Goal: Information Seeking & Learning: Learn about a topic

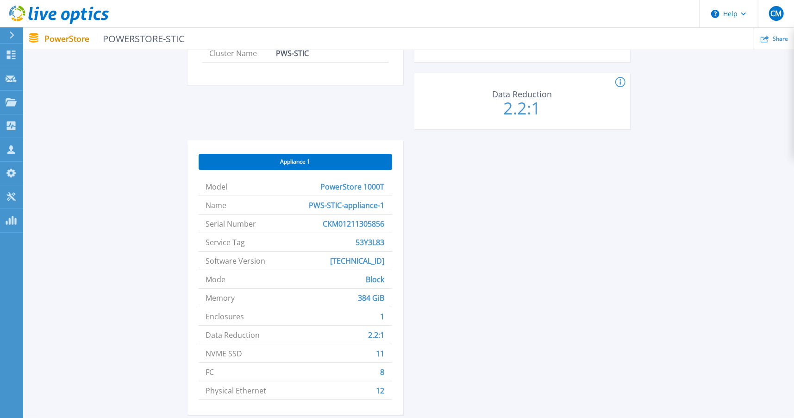
scroll to position [324, 0]
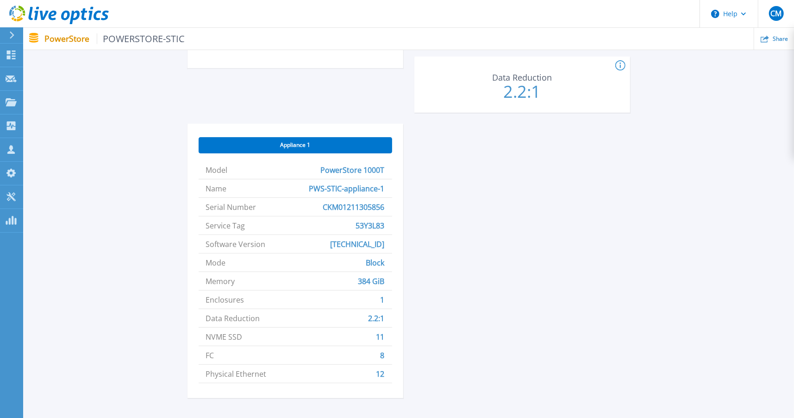
click at [307, 139] on div "Appliance 1" at bounding box center [296, 145] width 194 height 16
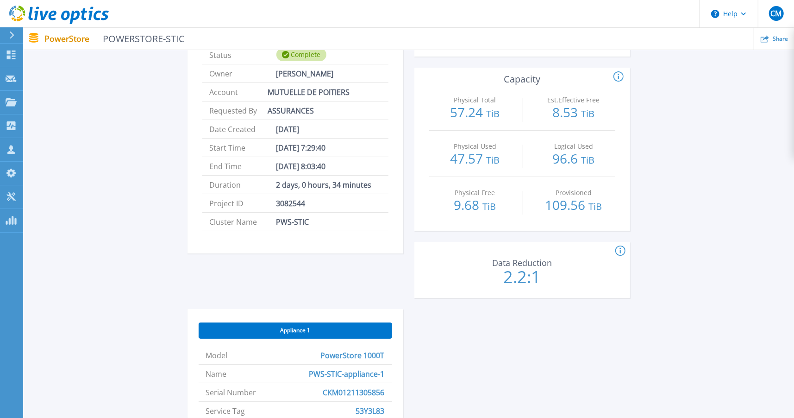
click at [299, 328] on span "Appliance 1" at bounding box center [295, 329] width 30 height 7
click at [300, 326] on span "Appliance 1" at bounding box center [295, 329] width 30 height 7
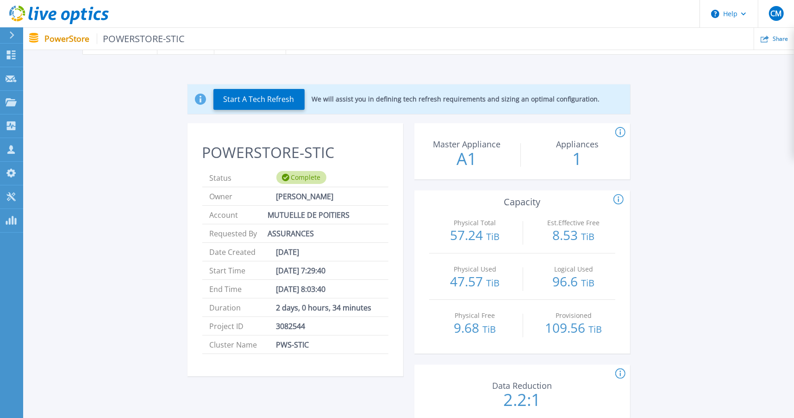
scroll to position [0, 0]
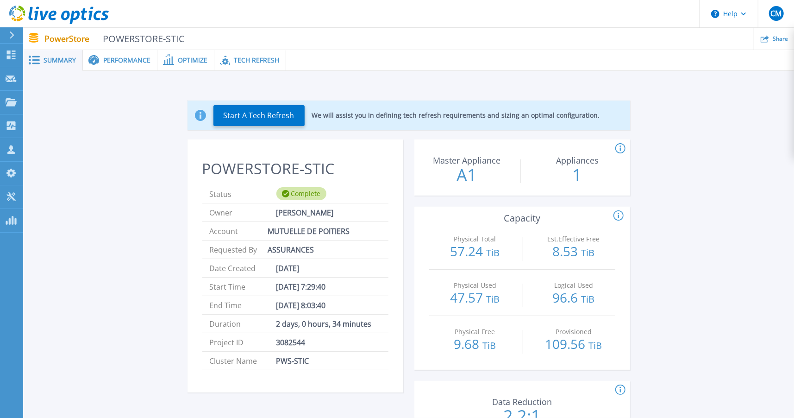
click at [48, 61] on span "Summary" at bounding box center [60, 60] width 32 height 6
click at [150, 36] on span "POWERSTORE-STIC" at bounding box center [141, 38] width 88 height 11
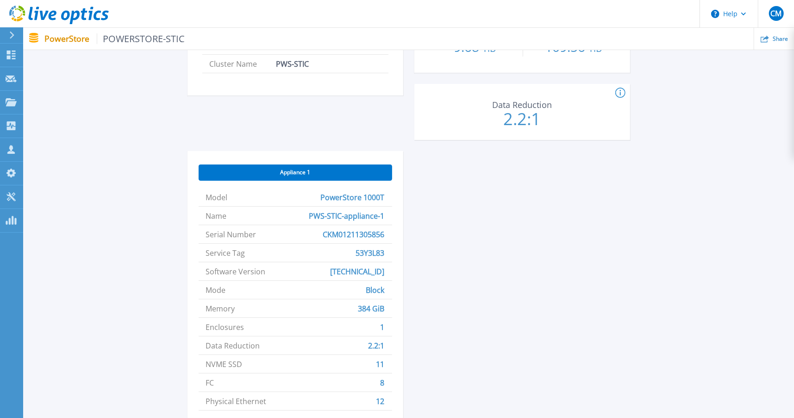
scroll to position [176, 0]
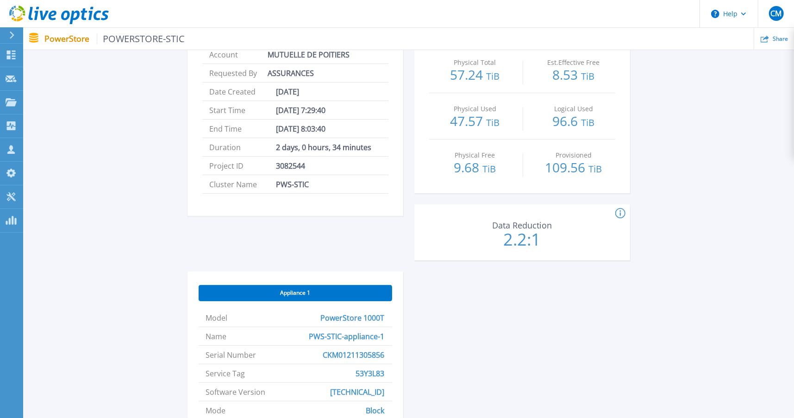
click at [313, 290] on div "Appliance 1" at bounding box center [296, 293] width 194 height 16
click at [364, 316] on span "PowerStore 1000T" at bounding box center [353, 317] width 64 height 18
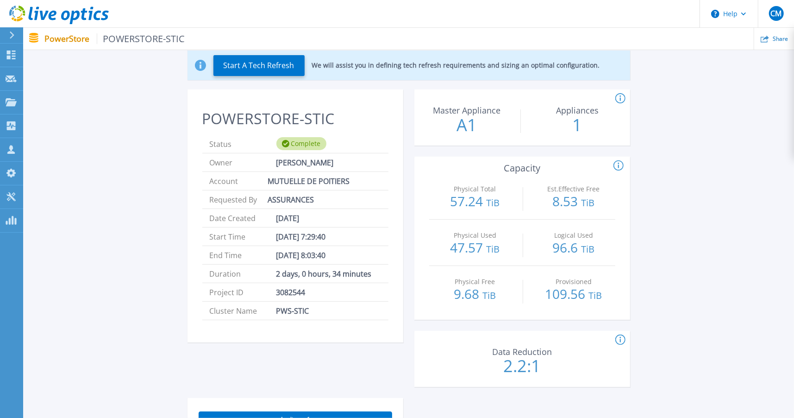
scroll to position [0, 0]
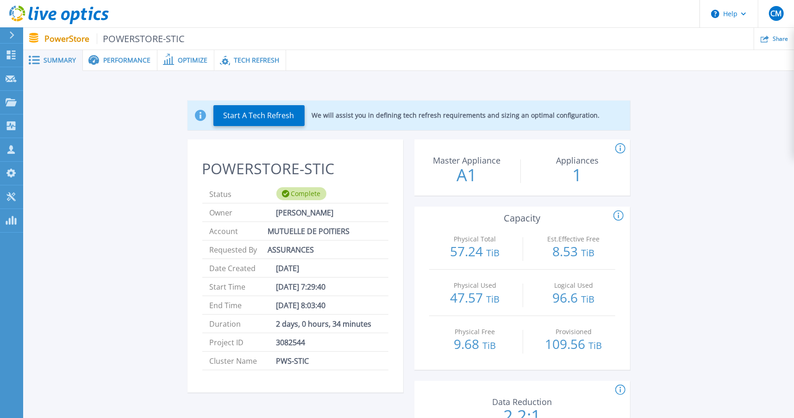
click at [623, 148] on icon at bounding box center [620, 148] width 10 height 11
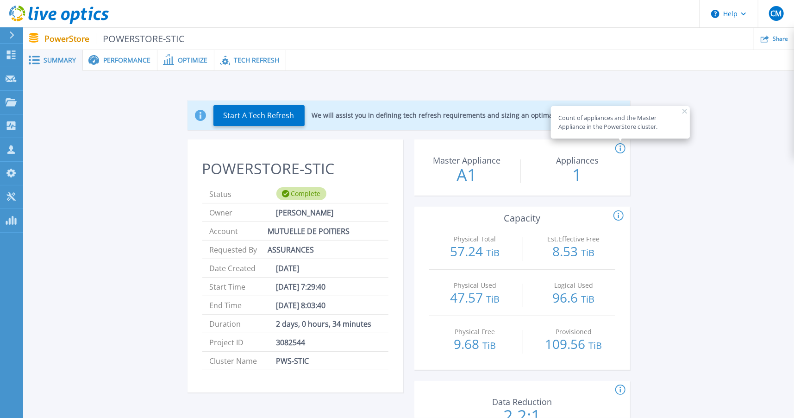
scroll to position [93, 0]
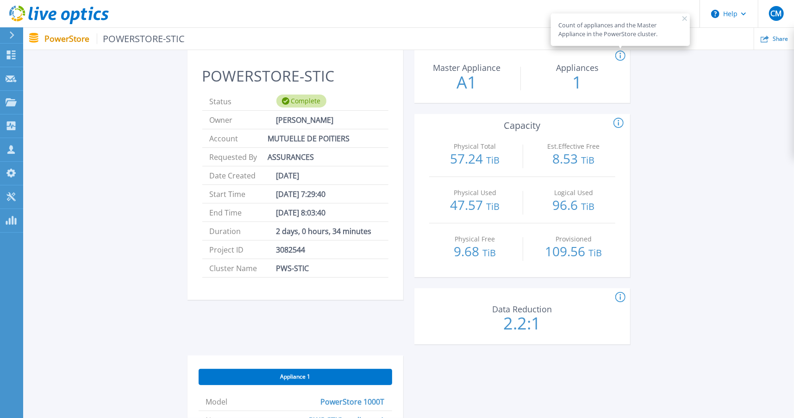
click at [616, 120] on icon at bounding box center [618, 123] width 10 height 11
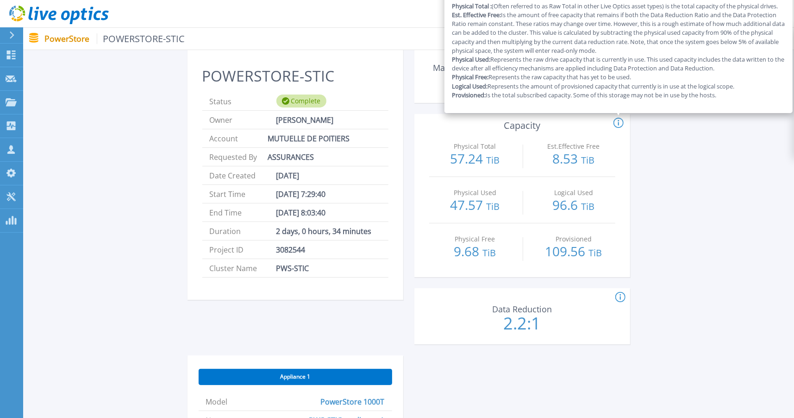
click at [623, 297] on icon at bounding box center [620, 297] width 10 height 11
click at [676, 299] on div "Data Reduction for the PowerStore cluster." at bounding box center [723, 297] width 216 height 11
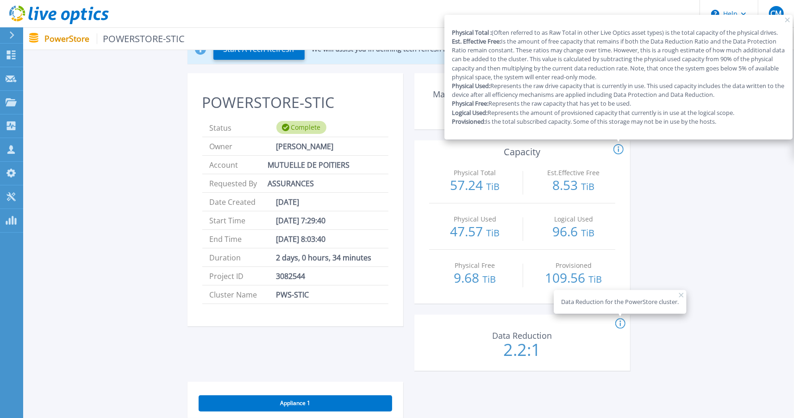
scroll to position [77, 0]
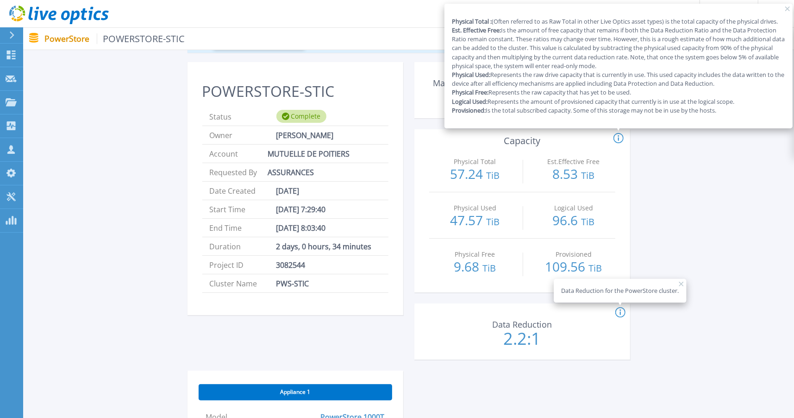
click at [760, 142] on div "Physical Total : (Often referred to as Raw Total in other Live Optics asset typ…" at bounding box center [787, 138] width 348 height 11
click at [618, 136] on icon at bounding box center [618, 138] width 10 height 11
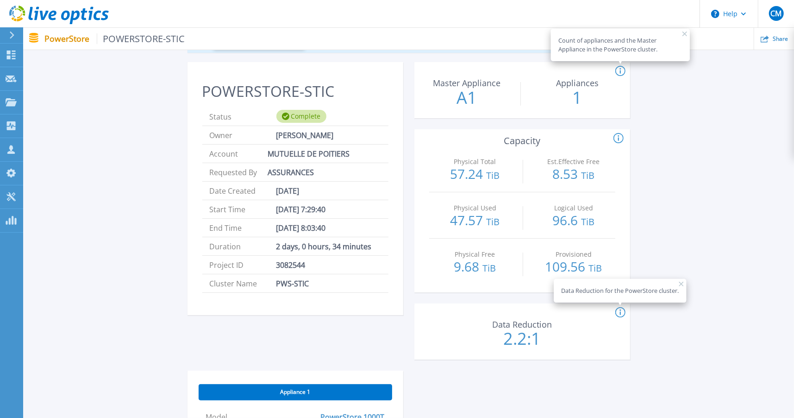
click at [709, 144] on div "Start A Tech Refresh We will assist you in defining tech refresh requirements a…" at bounding box center [408, 335] width 743 height 655
click at [682, 282] on rect at bounding box center [681, 284] width 5 height 5
click at [145, 100] on div "Start A Tech Refresh We will assist you in defining tech refresh requirements a…" at bounding box center [408, 335] width 743 height 655
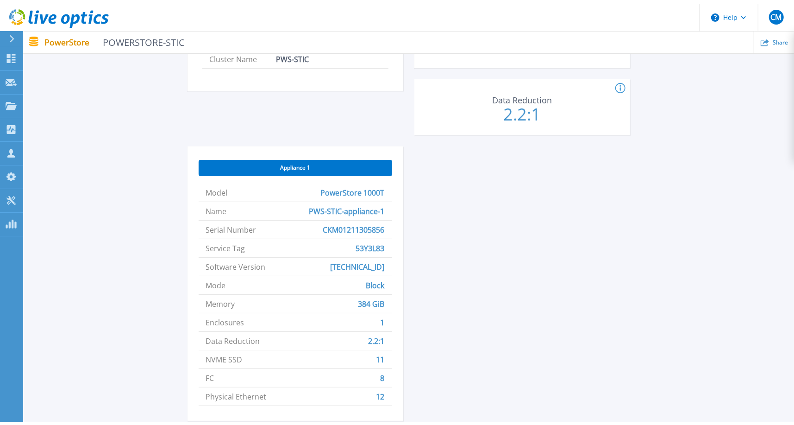
scroll to position [0, 0]
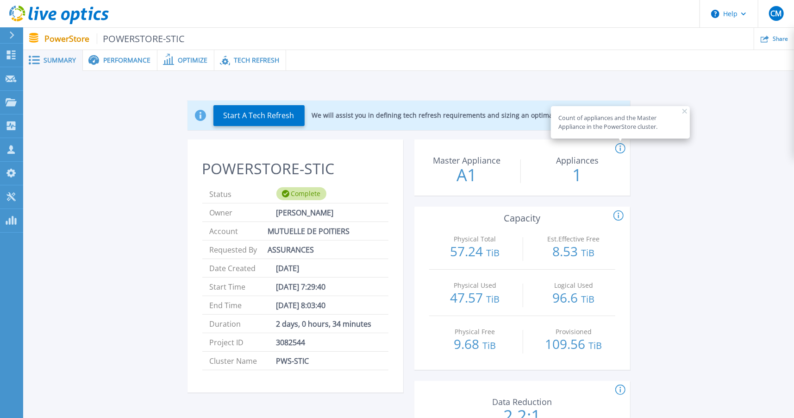
click at [43, 62] on span at bounding box center [33, 60] width 20 height 9
click at [118, 57] on span "Performance" at bounding box center [126, 60] width 47 height 6
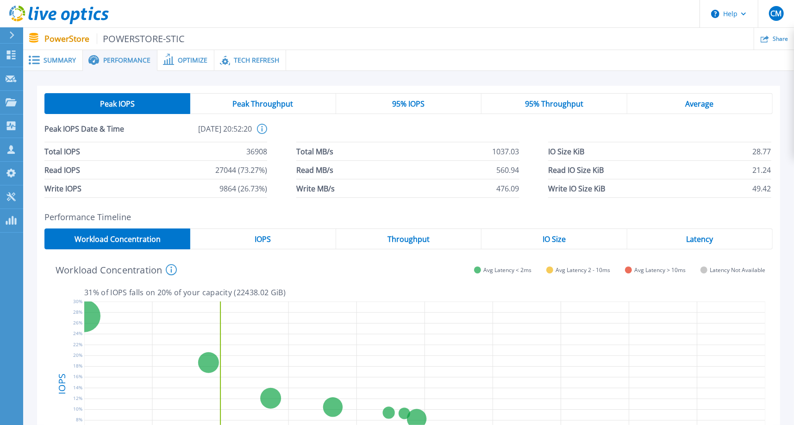
click at [182, 60] on span "Optimize" at bounding box center [193, 60] width 30 height 6
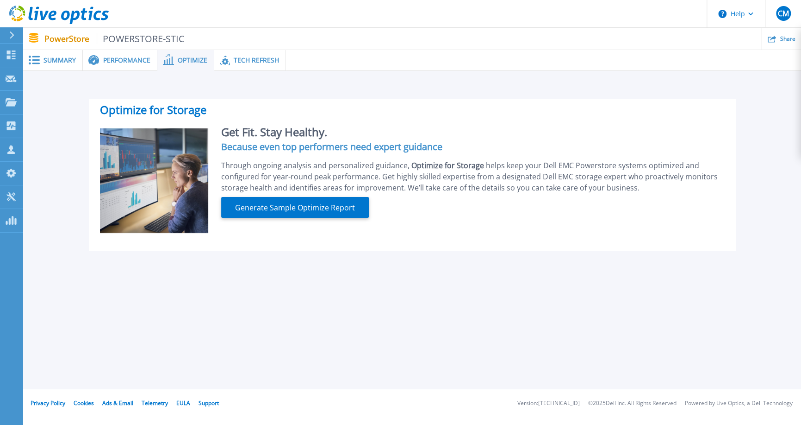
click at [260, 58] on span "Tech Refresh" at bounding box center [256, 60] width 45 height 6
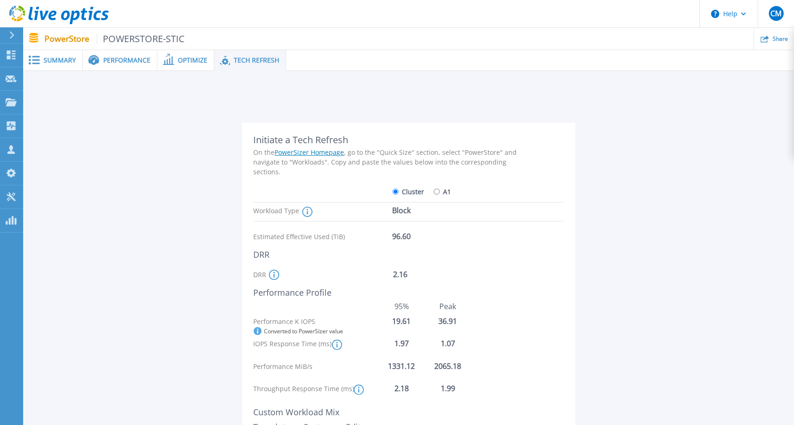
click at [435, 191] on input "A1" at bounding box center [437, 191] width 6 height 6
radio input "true"
click at [394, 191] on input "Cluster" at bounding box center [396, 191] width 6 height 6
radio input "true"
radio input "false"
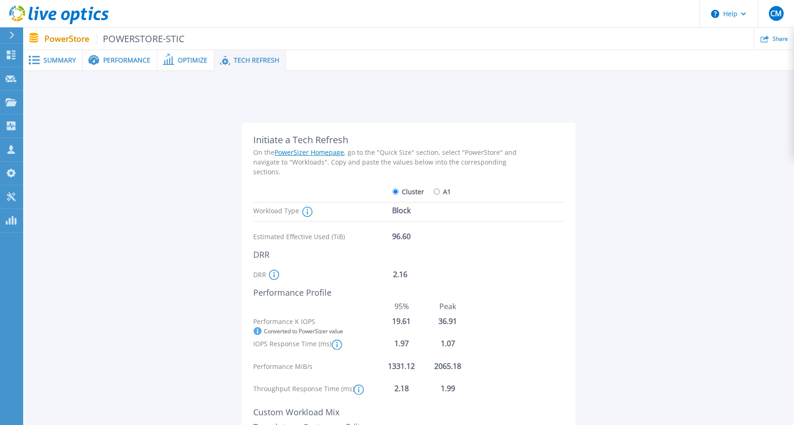
click at [193, 59] on span "Optimize" at bounding box center [193, 60] width 30 height 6
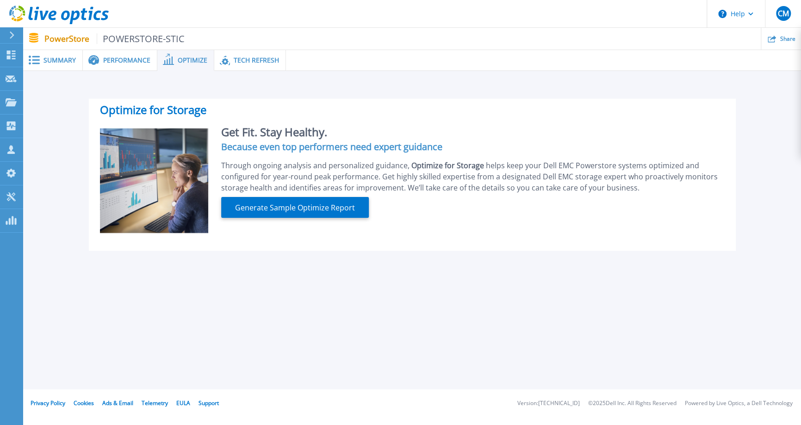
click at [130, 57] on span "Performance" at bounding box center [126, 60] width 47 height 6
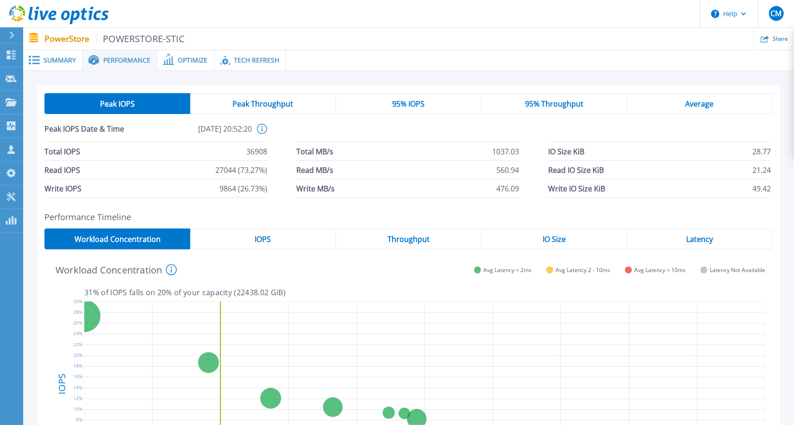
click at [291, 106] on span "Peak Throughput" at bounding box center [262, 103] width 61 height 7
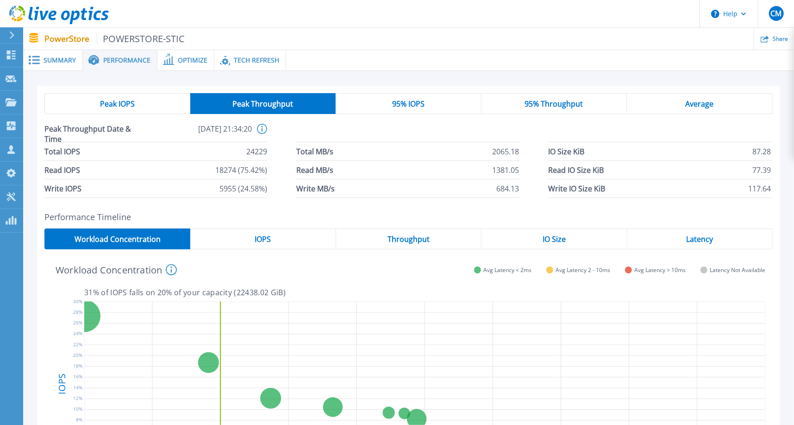
click at [416, 100] on span "95% IOPS" at bounding box center [408, 103] width 32 height 7
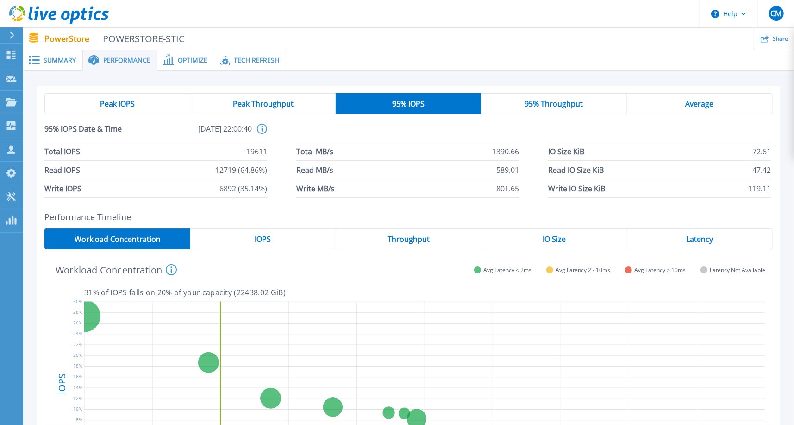
click at [567, 103] on span "95% Throughput" at bounding box center [554, 103] width 58 height 7
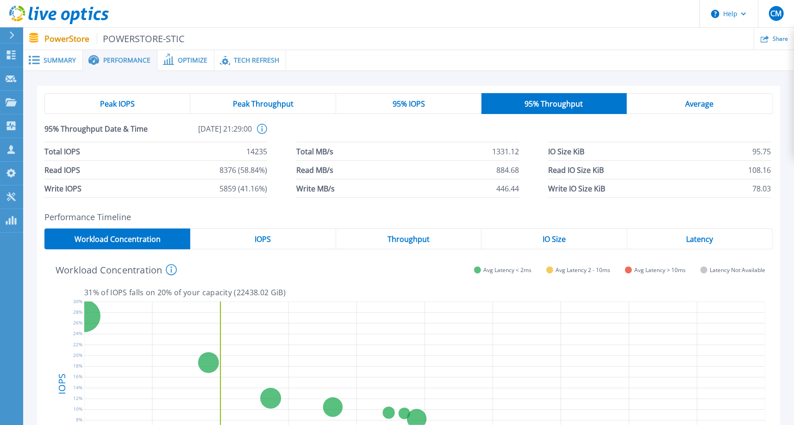
click at [707, 101] on span "Average" at bounding box center [700, 103] width 28 height 7
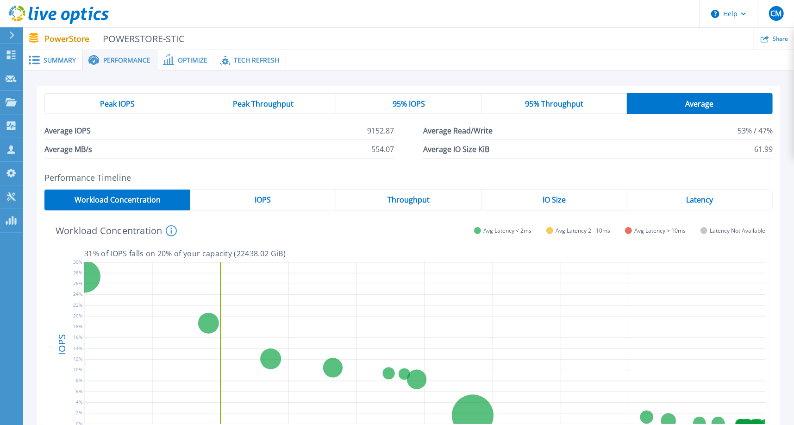
click at [102, 100] on span "Peak IOPS" at bounding box center [117, 103] width 35 height 7
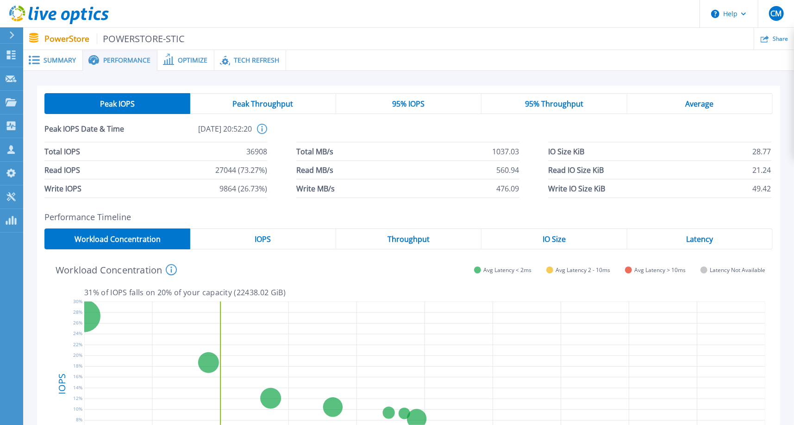
click at [58, 54] on div "Summary" at bounding box center [53, 60] width 60 height 21
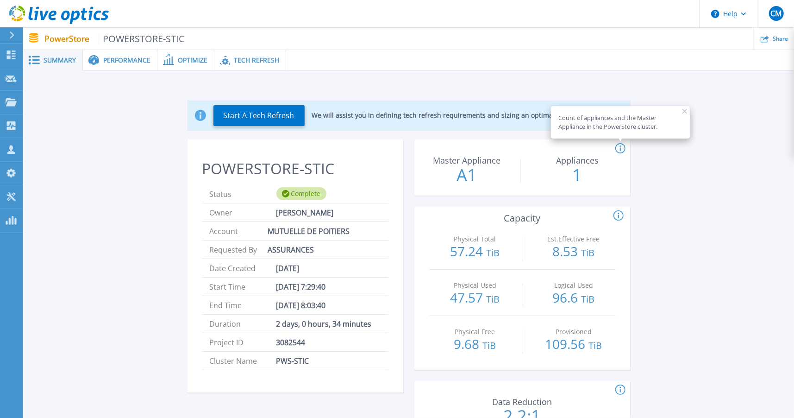
click at [297, 190] on div "Complete" at bounding box center [301, 193] width 50 height 13
click at [124, 57] on span "Performance" at bounding box center [126, 60] width 47 height 6
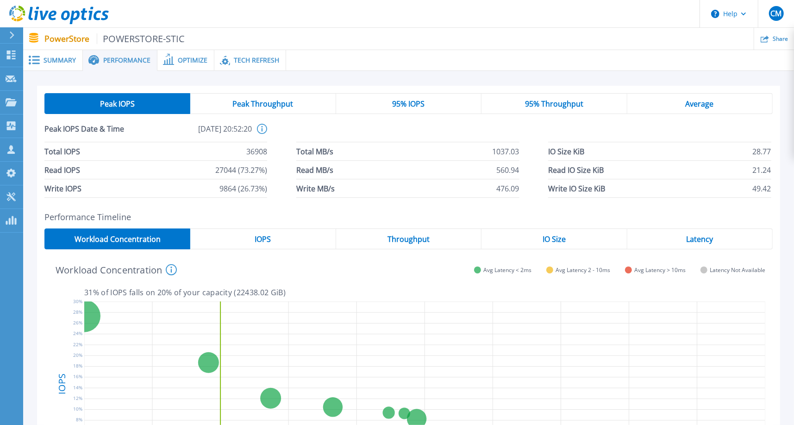
click at [250, 105] on span "Peak Throughput" at bounding box center [262, 103] width 61 height 7
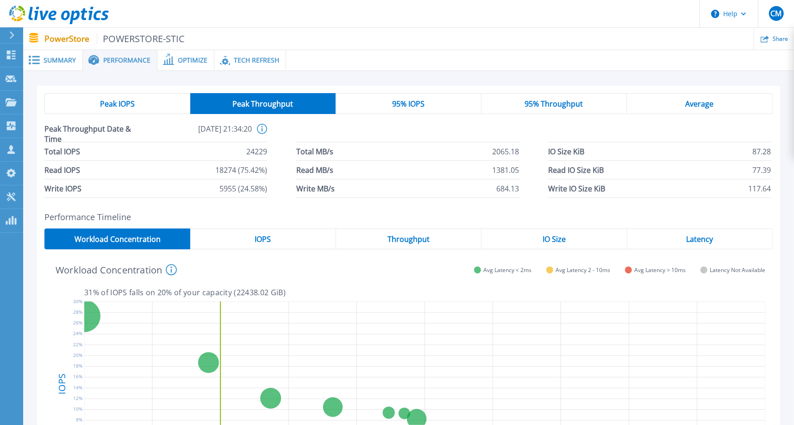
click at [408, 107] on span "95% IOPS" at bounding box center [408, 103] width 32 height 7
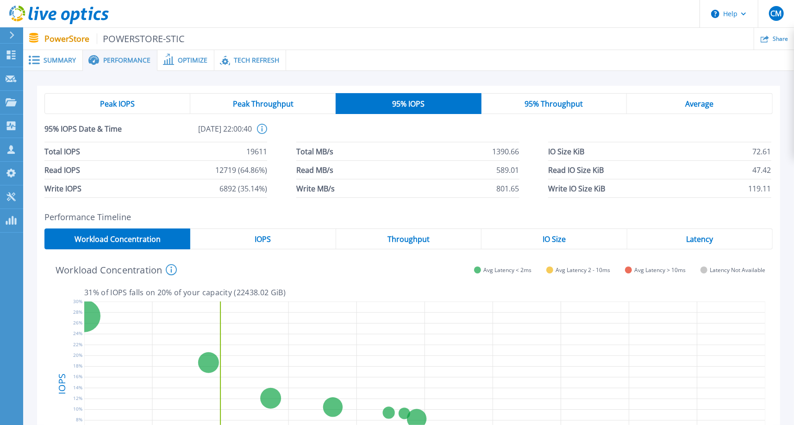
click at [572, 104] on span "95% Throughput" at bounding box center [554, 103] width 58 height 7
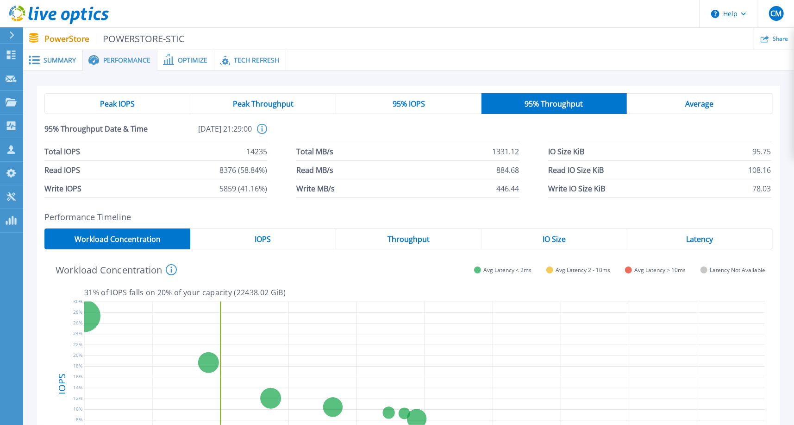
click at [695, 104] on span "Average" at bounding box center [700, 103] width 28 height 7
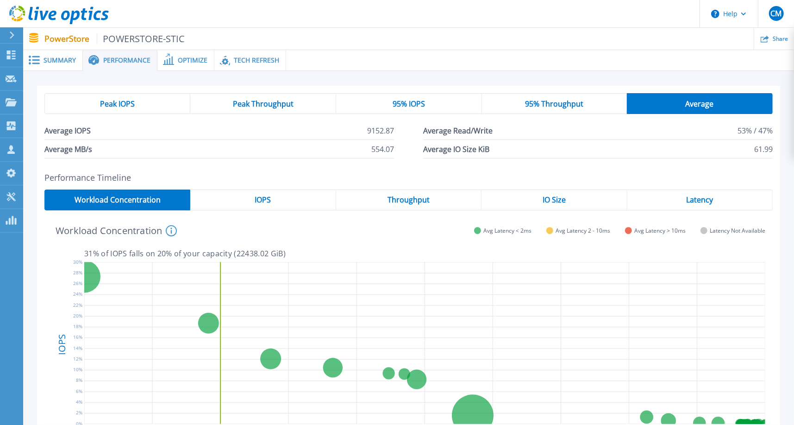
click at [142, 104] on div "Peak IOPS" at bounding box center [117, 103] width 146 height 21
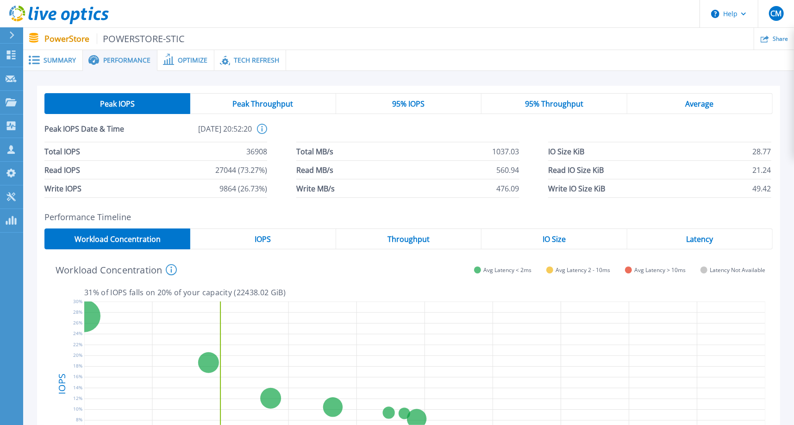
click at [258, 241] on span "IOPS" at bounding box center [263, 238] width 16 height 7
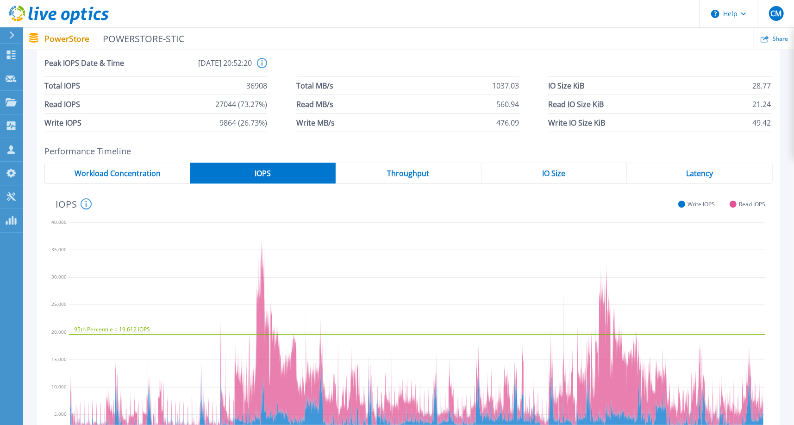
scroll to position [139, 0]
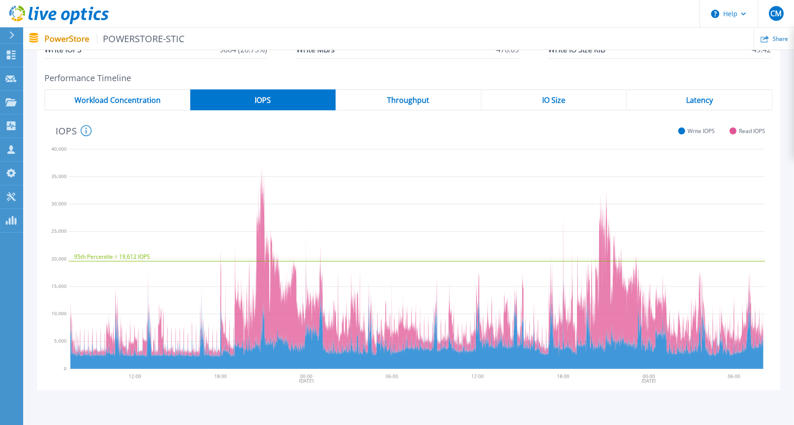
click at [400, 99] on span "Throughput" at bounding box center [408, 99] width 42 height 7
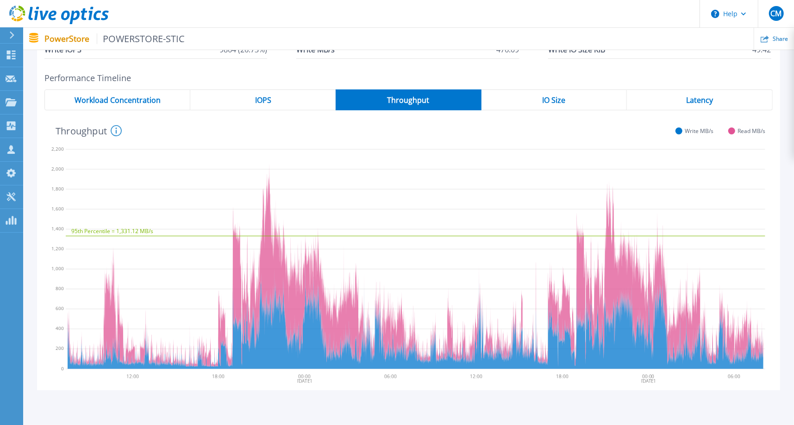
click at [563, 97] on span "IO Size" at bounding box center [554, 99] width 23 height 7
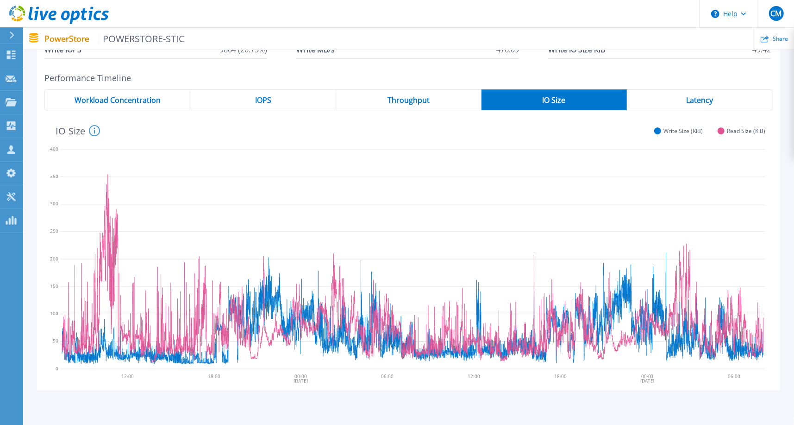
click at [709, 97] on span "Latency" at bounding box center [699, 99] width 27 height 7
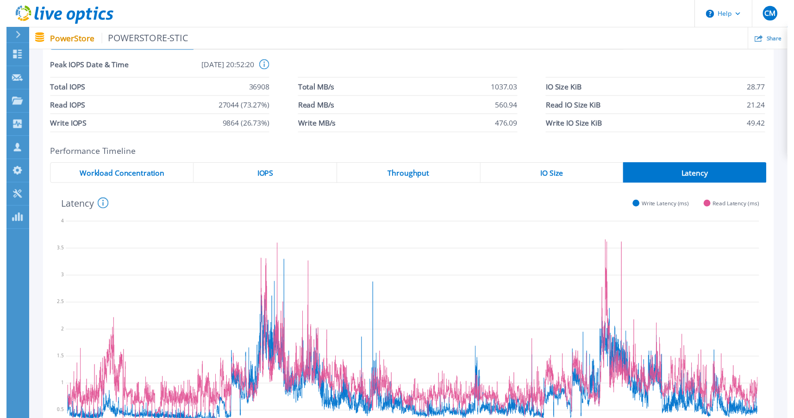
scroll to position [0, 0]
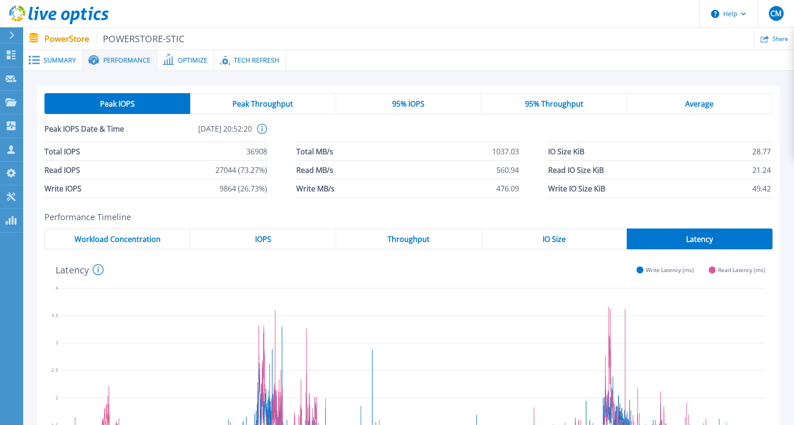
click at [262, 104] on span "Peak Throughput" at bounding box center [262, 103] width 61 height 7
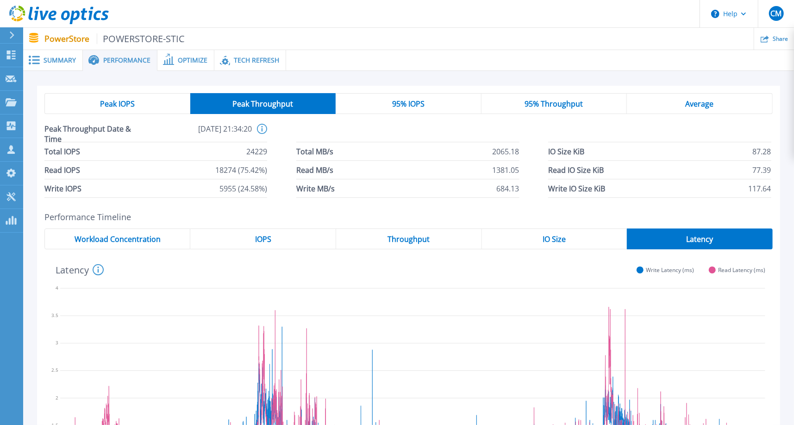
click at [119, 100] on span "Peak IOPS" at bounding box center [117, 103] width 35 height 7
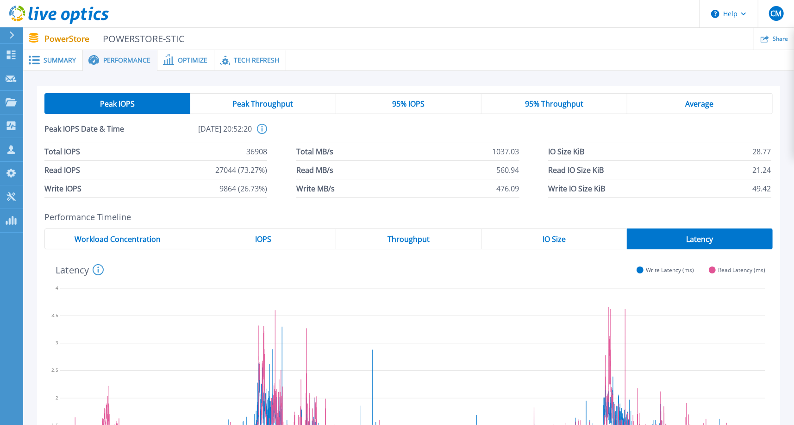
click at [270, 102] on span "Peak Throughput" at bounding box center [262, 103] width 61 height 7
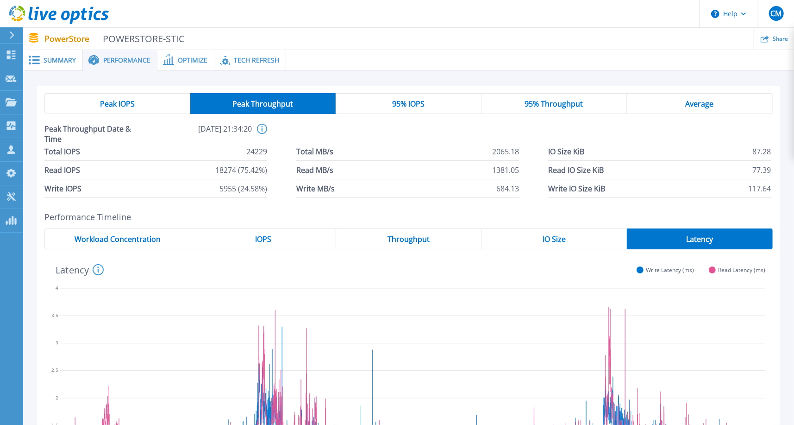
click at [423, 100] on span "95% IOPS" at bounding box center [408, 103] width 32 height 7
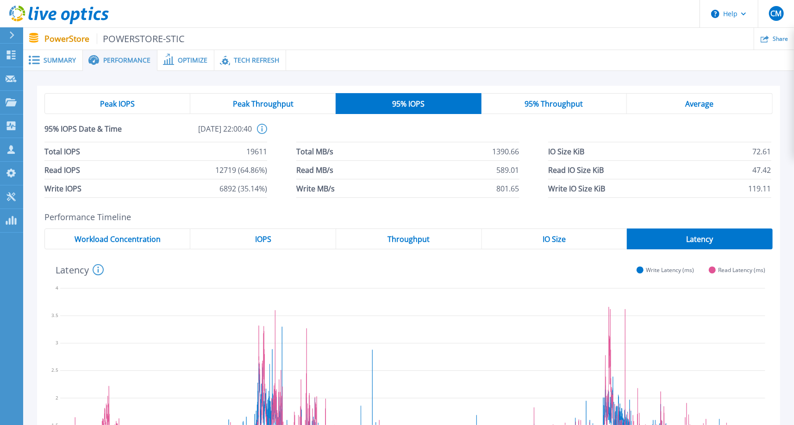
click at [533, 102] on span "95% Throughput" at bounding box center [554, 103] width 58 height 7
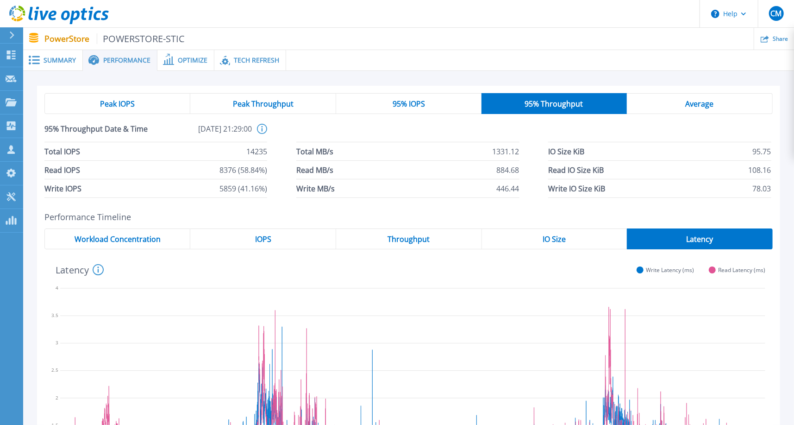
click at [397, 103] on span "95% IOPS" at bounding box center [409, 103] width 32 height 7
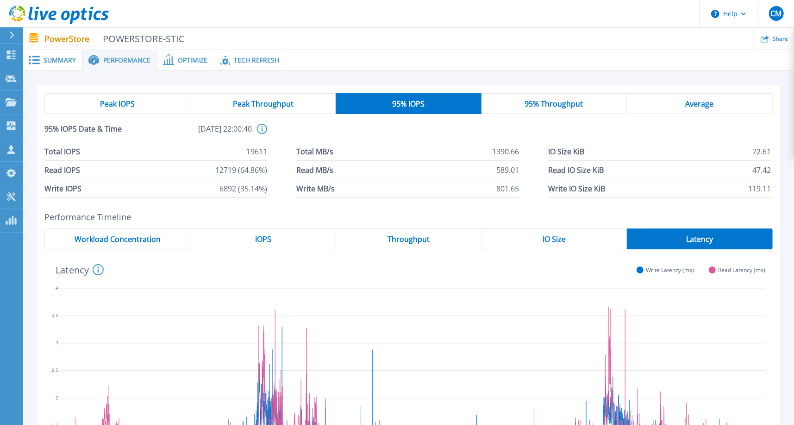
click at [555, 100] on span "95% Throughput" at bounding box center [554, 103] width 58 height 7
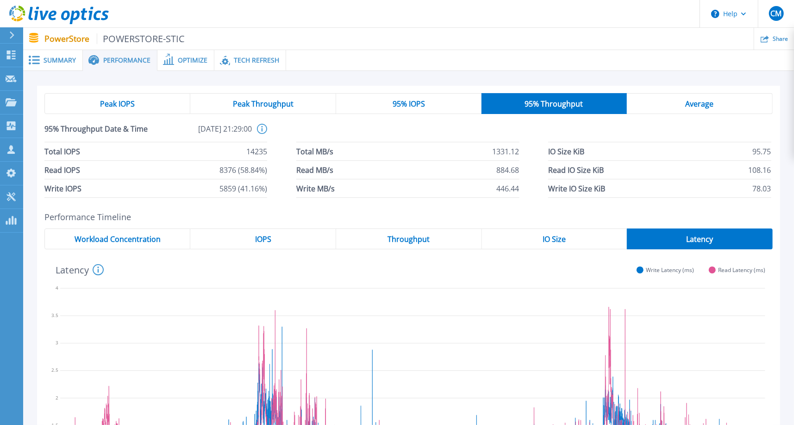
click at [715, 99] on div "Average" at bounding box center [700, 103] width 146 height 21
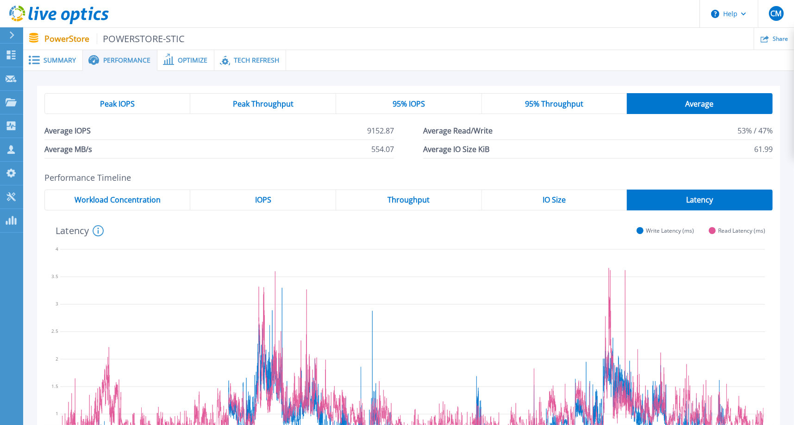
click at [134, 104] on span "Peak IOPS" at bounding box center [117, 103] width 35 height 7
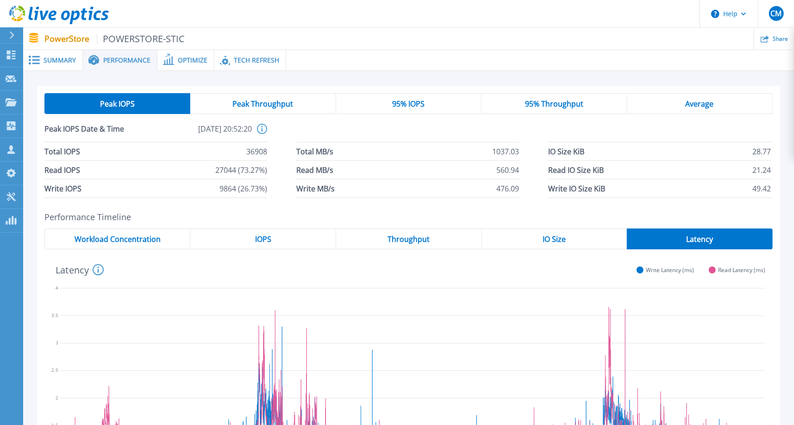
click at [51, 59] on span "Summary" at bounding box center [60, 60] width 32 height 6
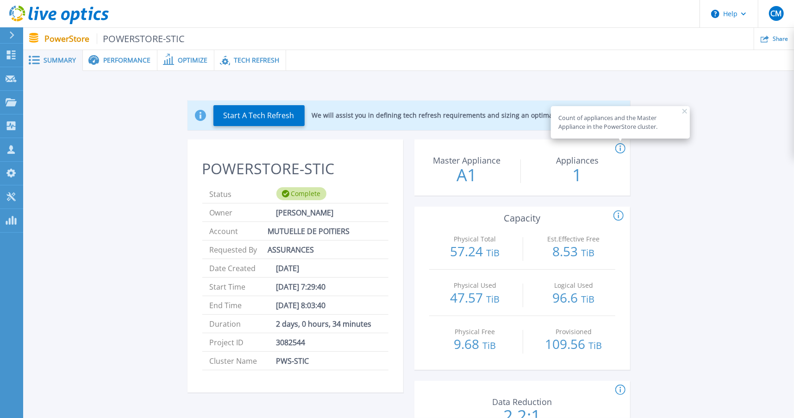
click at [48, 59] on span "Summary" at bounding box center [60, 60] width 32 height 6
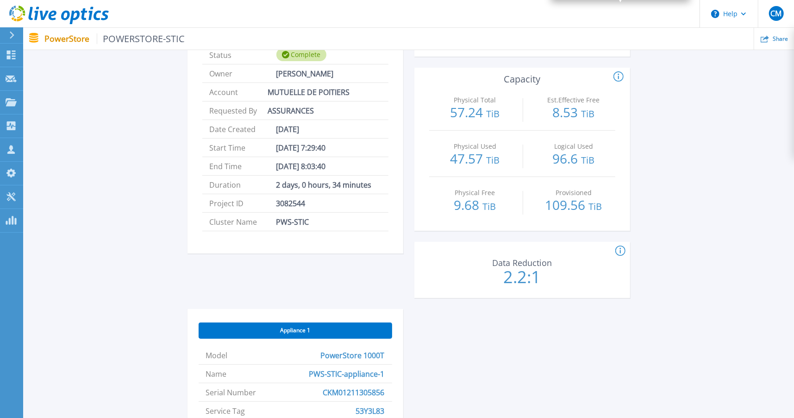
scroll to position [324, 0]
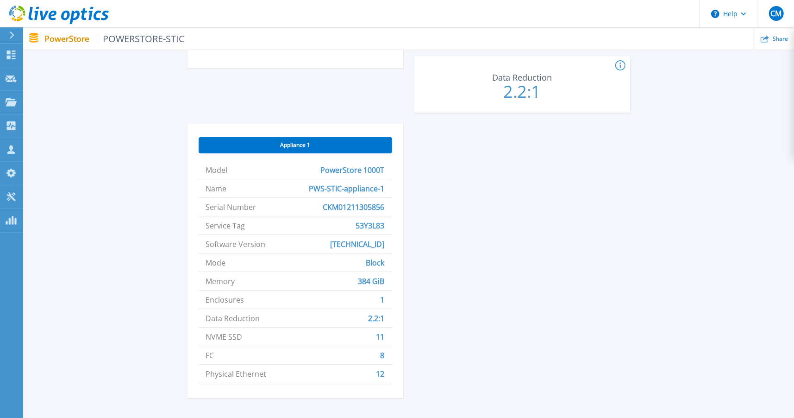
drag, startPoint x: 682, startPoint y: 115, endPoint x: 800, endPoint y: -56, distance: 207.8
drag, startPoint x: 800, startPoint y: -56, endPoint x: 703, endPoint y: 131, distance: 210.6
click at [647, 213] on div "Start A Tech Refresh We will assist you in defining tech refresh requirements a…" at bounding box center [408, 89] width 743 height 655
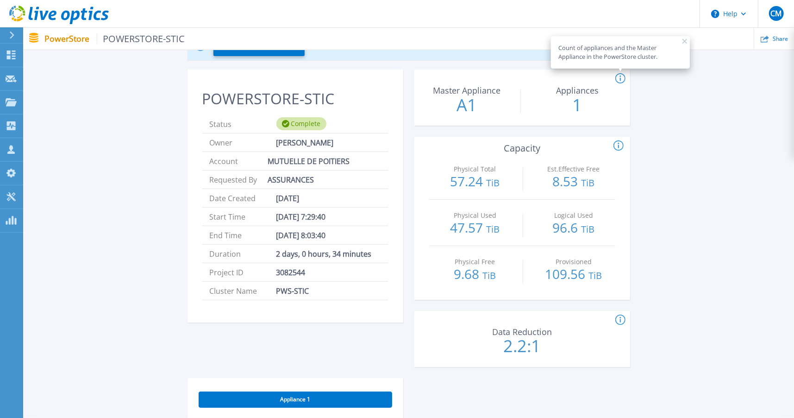
scroll to position [68, 0]
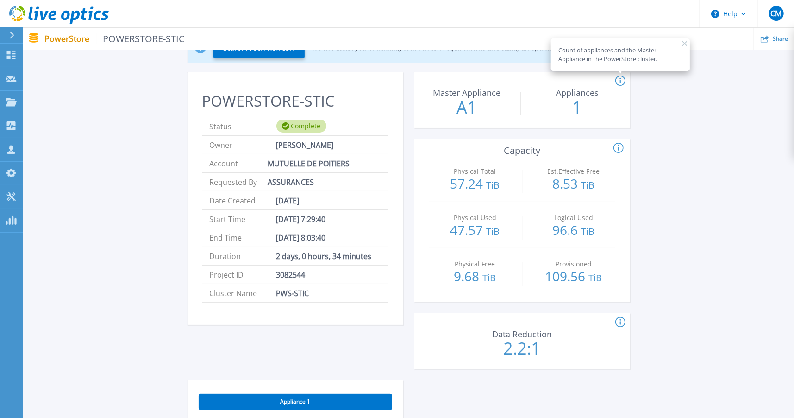
click at [730, 175] on div "Start A Tech Refresh We will assist you in defining tech refresh requirements a…" at bounding box center [408, 345] width 743 height 655
click at [683, 41] on icon at bounding box center [684, 43] width 5 height 5
click at [776, 220] on div "Start A Tech Refresh We will assist you in defining tech refresh requirements a…" at bounding box center [408, 345] width 743 height 655
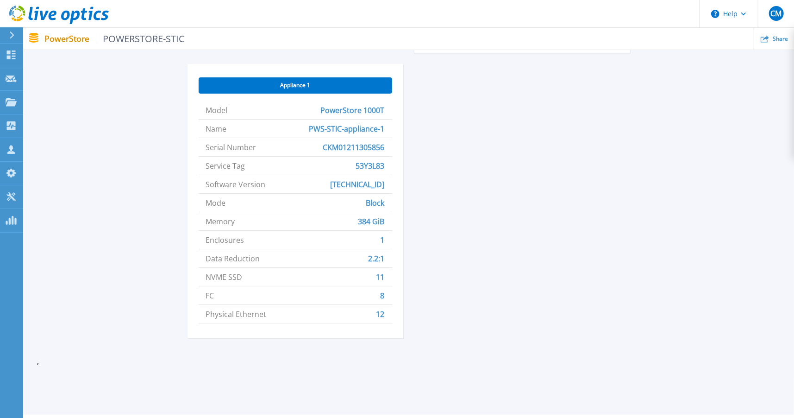
scroll to position [362, 0]
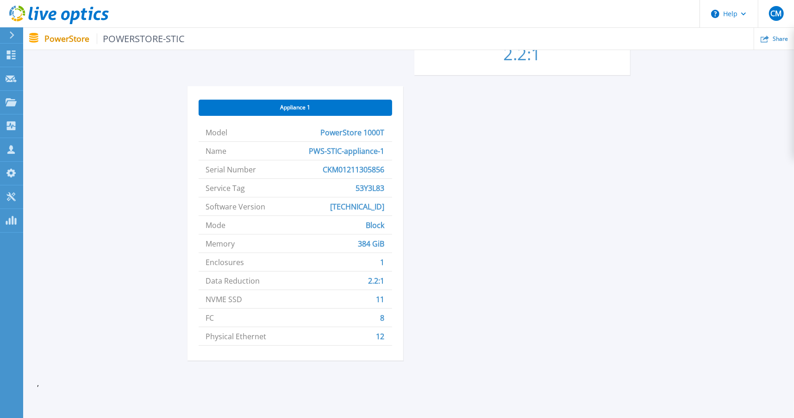
click at [513, 272] on div "POWERSTORE-STIC Status Complete Owner [PERSON_NAME] Account MUTUELLE DE POITIER…" at bounding box center [409, 75] width 443 height 594
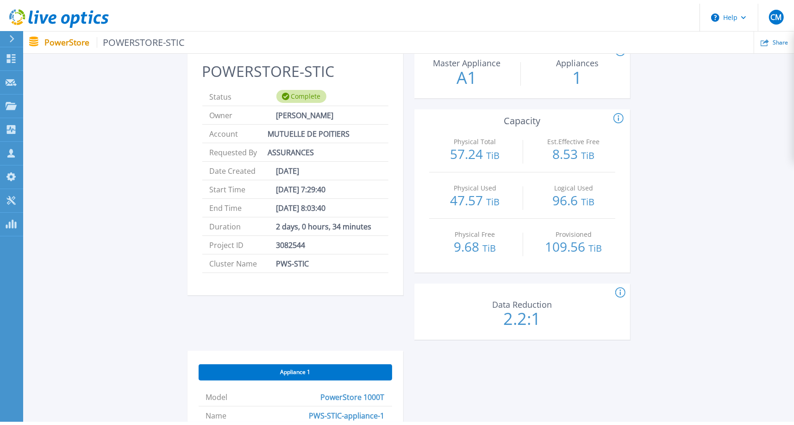
scroll to position [0, 0]
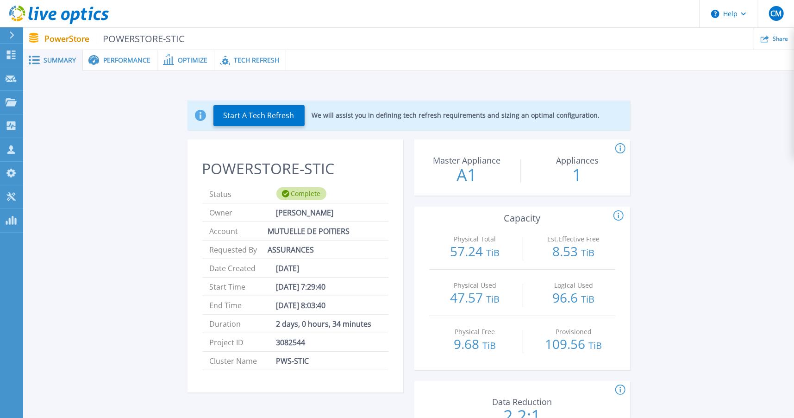
click at [114, 58] on span "Performance" at bounding box center [126, 60] width 47 height 6
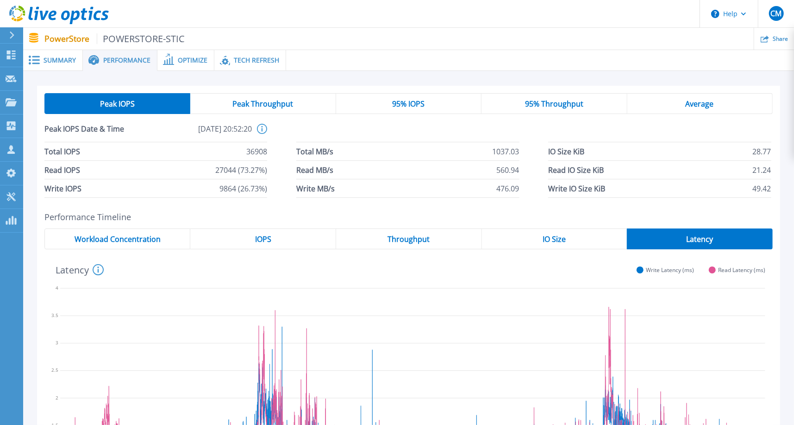
click at [112, 100] on span "Peak IOPS" at bounding box center [117, 103] width 35 height 7
click at [99, 239] on span "Workload Concentration" at bounding box center [118, 238] width 86 height 7
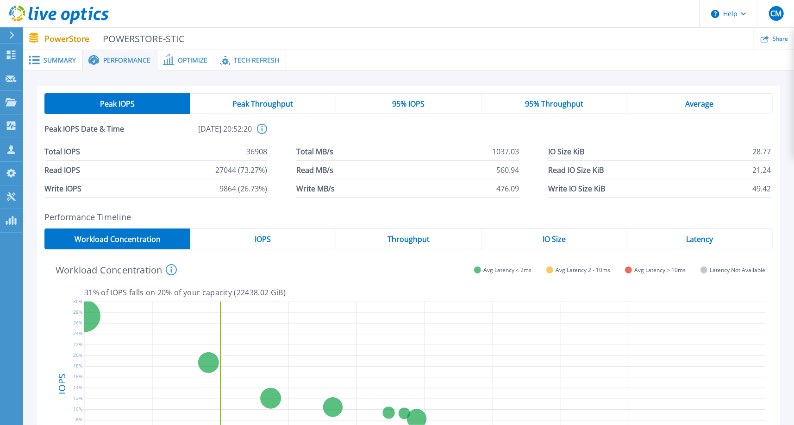
click at [272, 100] on span "Peak Throughput" at bounding box center [262, 103] width 61 height 7
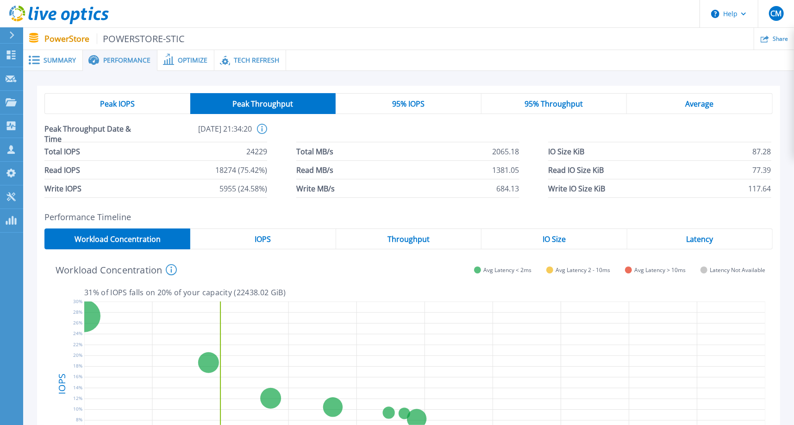
click at [429, 99] on div "95% IOPS" at bounding box center [409, 103] width 146 height 21
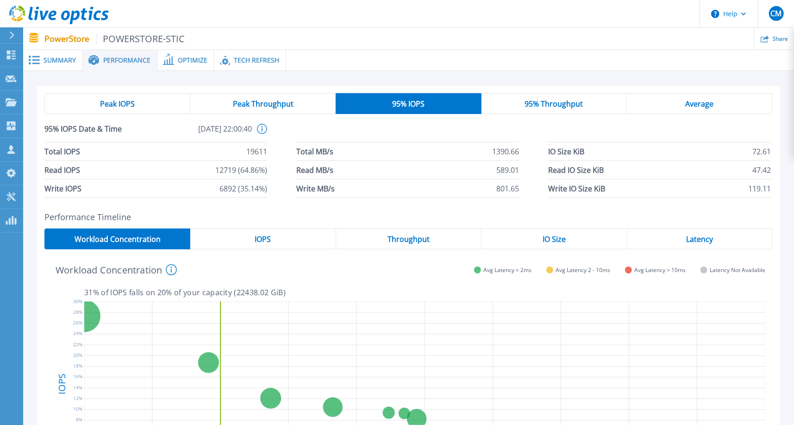
click at [94, 100] on div "Peak IOPS" at bounding box center [117, 103] width 146 height 21
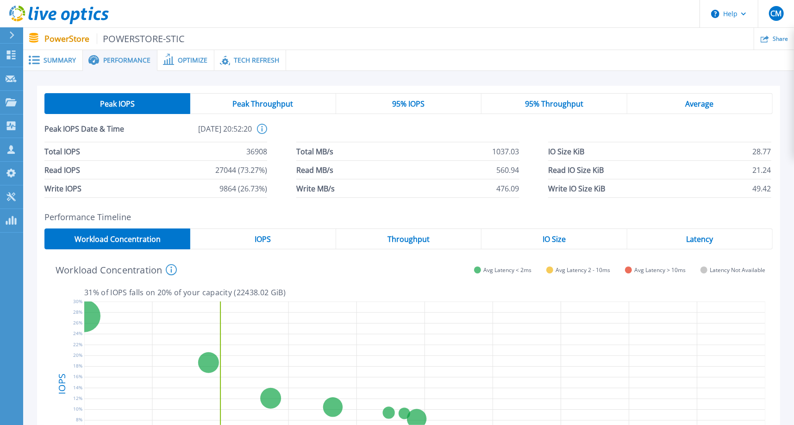
click at [262, 103] on span "Peak Throughput" at bounding box center [262, 103] width 61 height 7
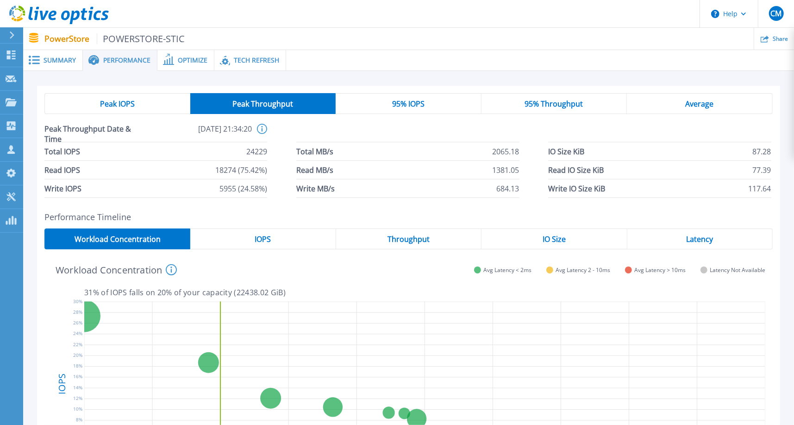
click at [432, 104] on div "95% IOPS" at bounding box center [409, 103] width 146 height 21
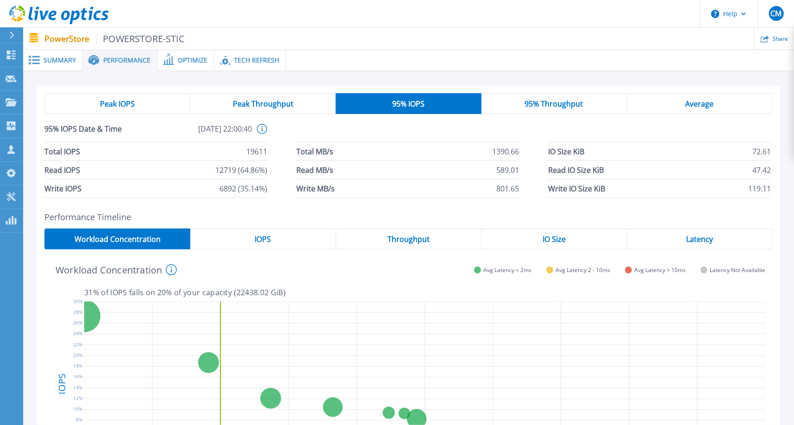
click at [554, 100] on span "95% Throughput" at bounding box center [554, 103] width 58 height 7
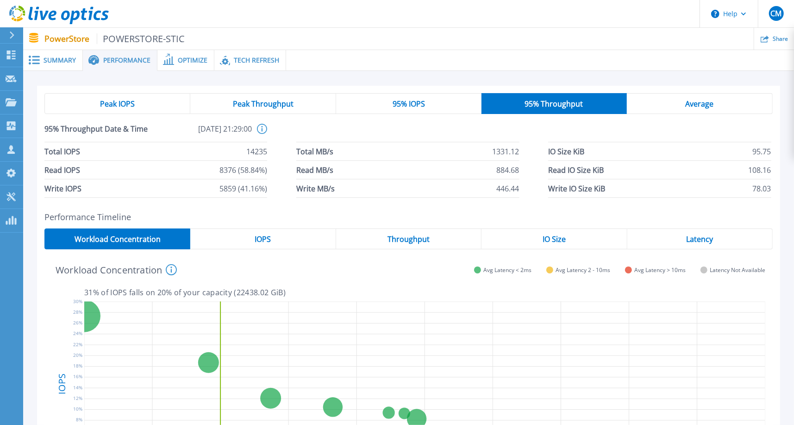
click at [723, 101] on div "Average" at bounding box center [700, 103] width 146 height 21
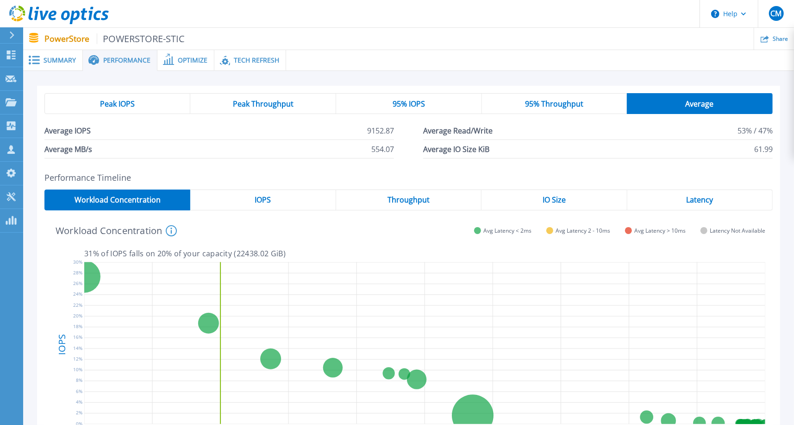
click at [130, 100] on span "Peak IOPS" at bounding box center [117, 103] width 35 height 7
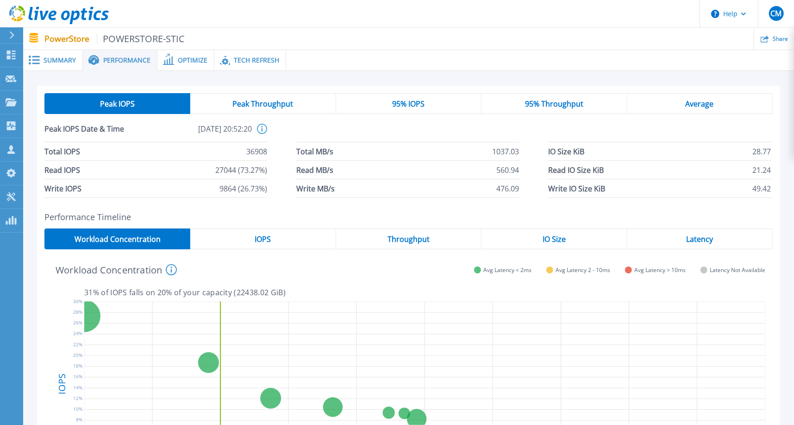
click at [129, 101] on span "Peak IOPS" at bounding box center [117, 103] width 35 height 7
click at [417, 101] on span "95% IOPS" at bounding box center [408, 103] width 32 height 7
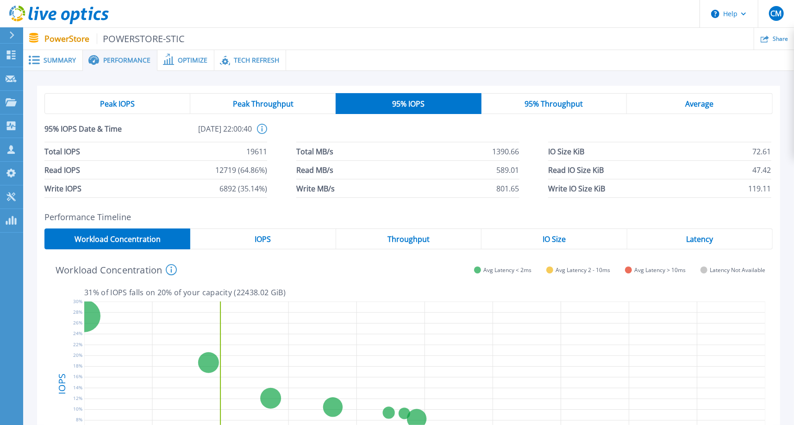
click at [91, 103] on div "Peak IOPS" at bounding box center [117, 103] width 146 height 21
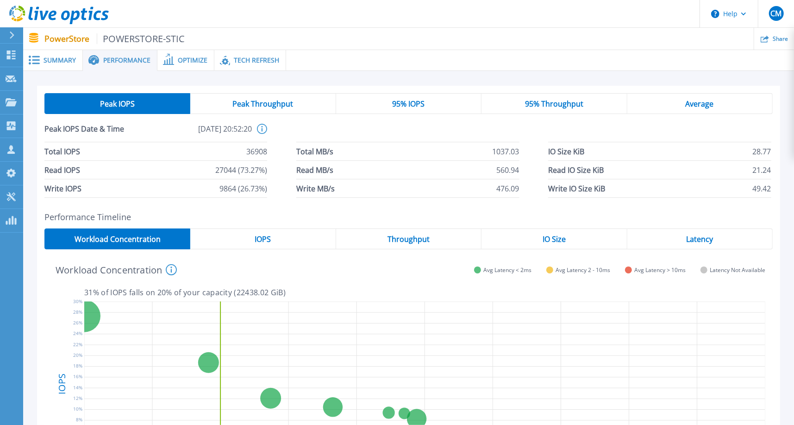
click at [725, 337] on icon at bounding box center [424, 384] width 681 height 174
click at [281, 102] on span "Peak Throughput" at bounding box center [262, 103] width 61 height 7
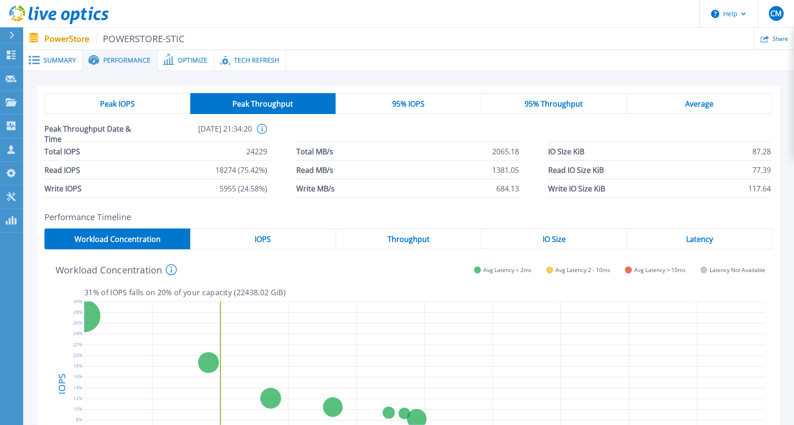
click at [136, 102] on div "Peak IOPS" at bounding box center [117, 103] width 146 height 21
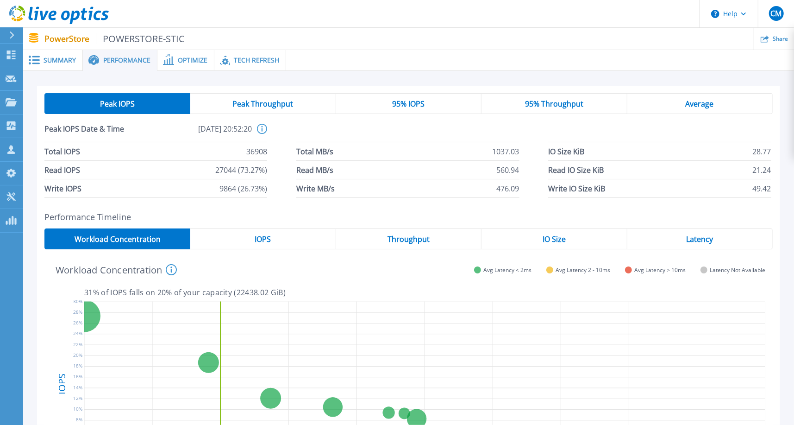
click at [273, 101] on span "Peak Throughput" at bounding box center [262, 103] width 61 height 7
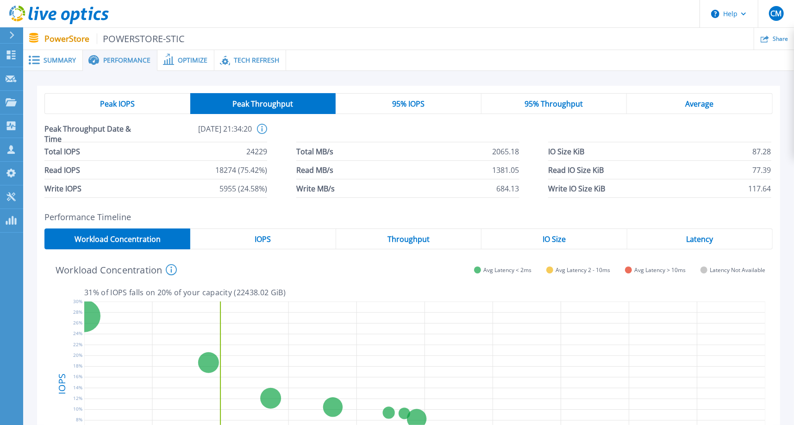
click at [115, 101] on span "Peak IOPS" at bounding box center [117, 103] width 35 height 7
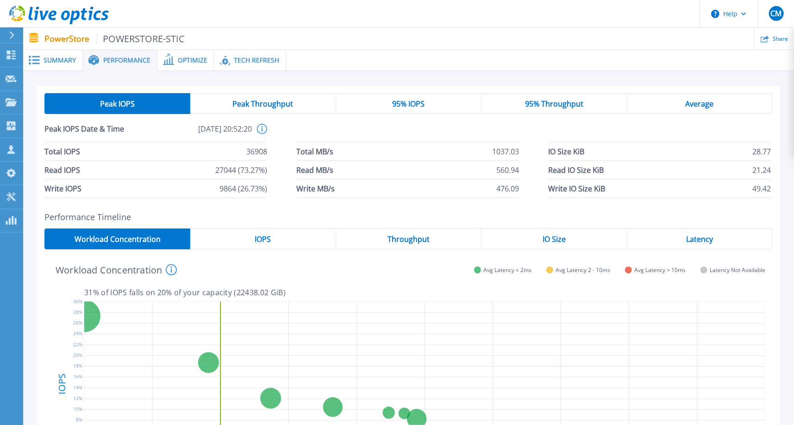
click at [258, 100] on span "Peak Throughput" at bounding box center [262, 103] width 61 height 7
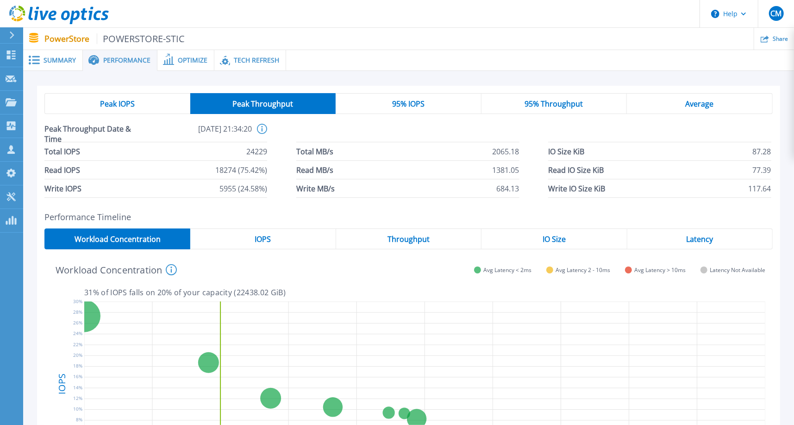
click at [129, 103] on span "Peak IOPS" at bounding box center [117, 103] width 35 height 7
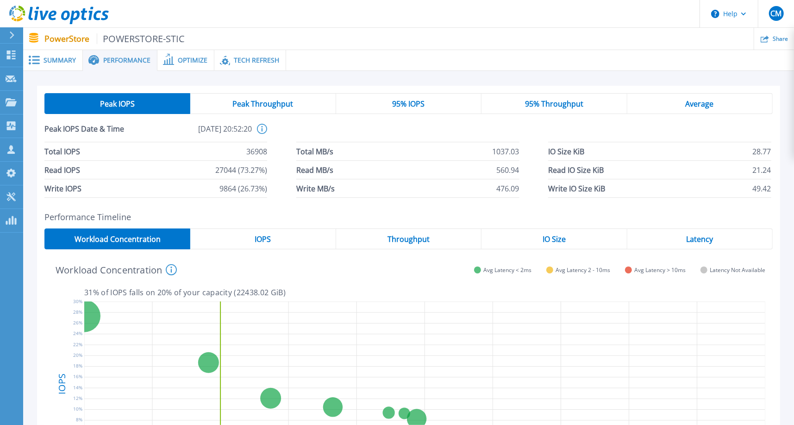
click at [281, 103] on span "Peak Throughput" at bounding box center [262, 103] width 61 height 7
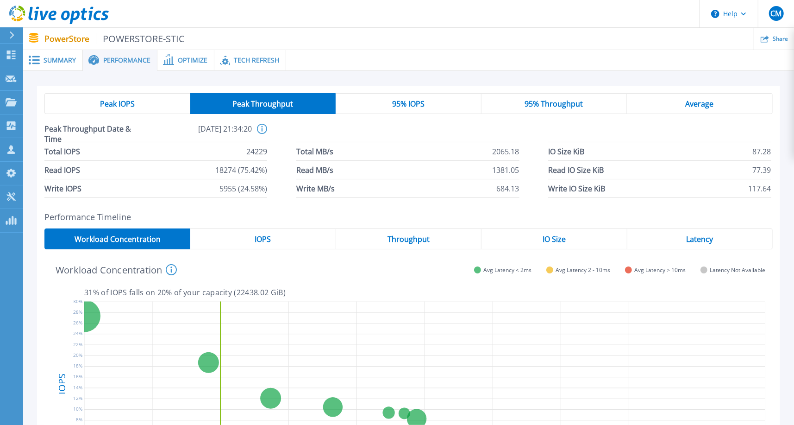
click at [418, 103] on span "95% IOPS" at bounding box center [408, 103] width 32 height 7
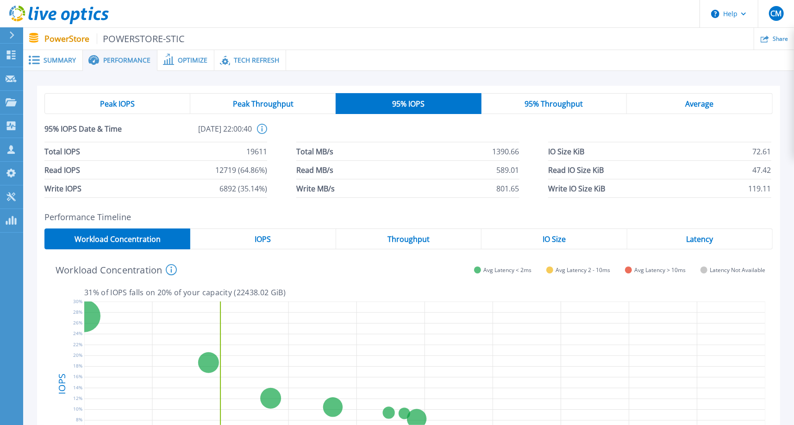
click at [572, 100] on span "95% Throughput" at bounding box center [554, 103] width 58 height 7
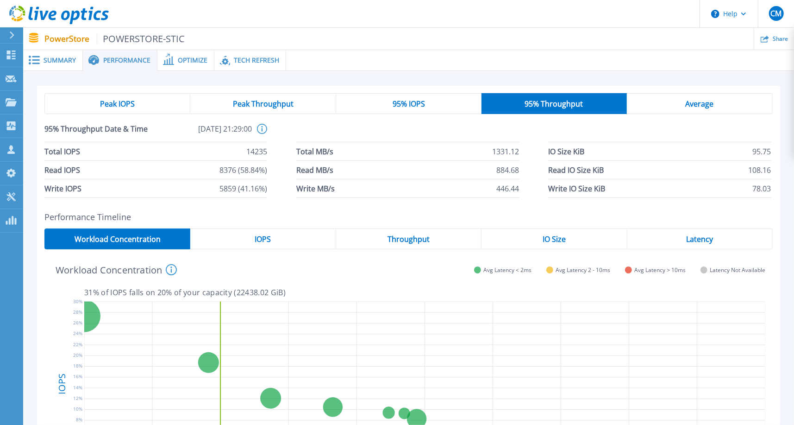
click at [439, 99] on div "95% IOPS" at bounding box center [408, 103] width 145 height 21
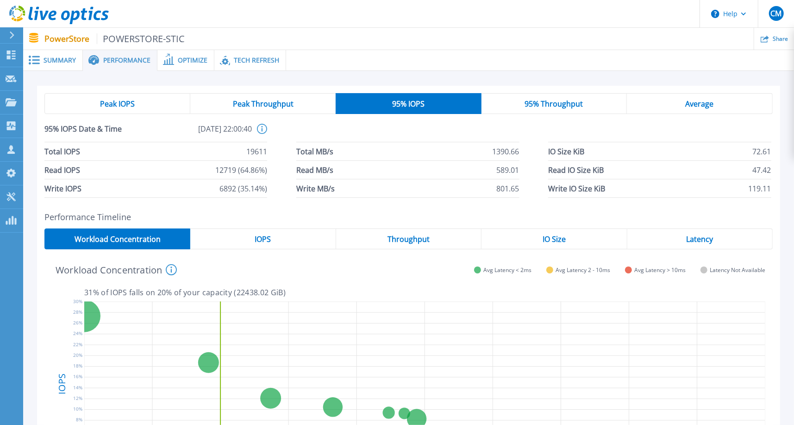
click at [715, 100] on div "Average" at bounding box center [700, 103] width 146 height 21
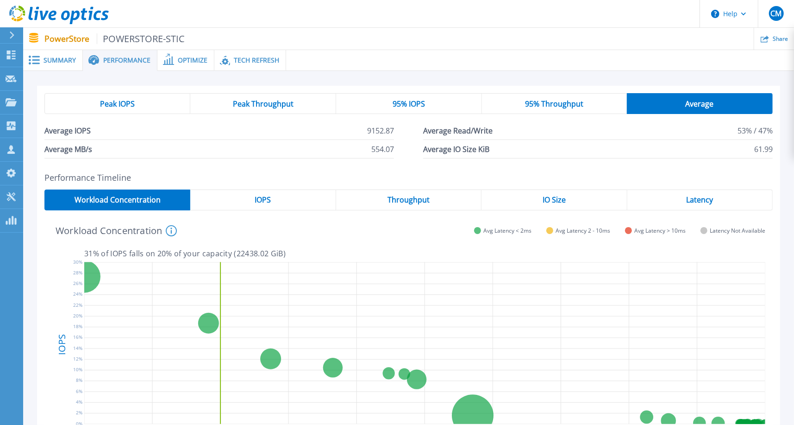
click at [397, 101] on span "95% IOPS" at bounding box center [409, 103] width 32 height 7
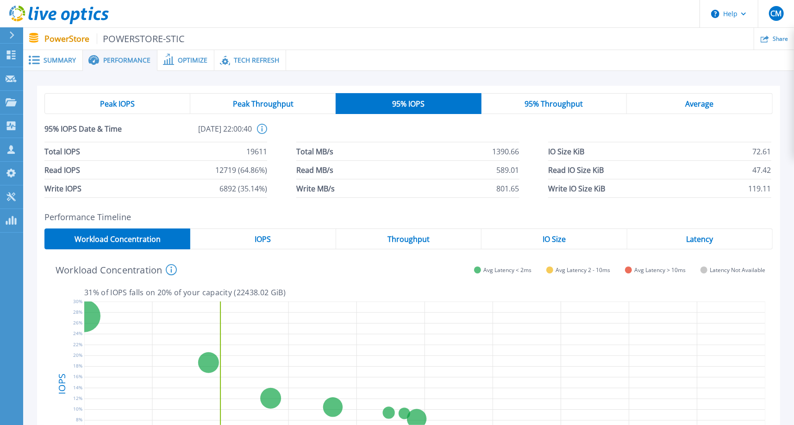
click at [429, 210] on div "Peak IOPS Peak Throughput 95% IOPS 95% Throughput Average 95% IOPS Date & Time …" at bounding box center [408, 308] width 743 height 444
click at [698, 96] on div "Average" at bounding box center [700, 103] width 146 height 21
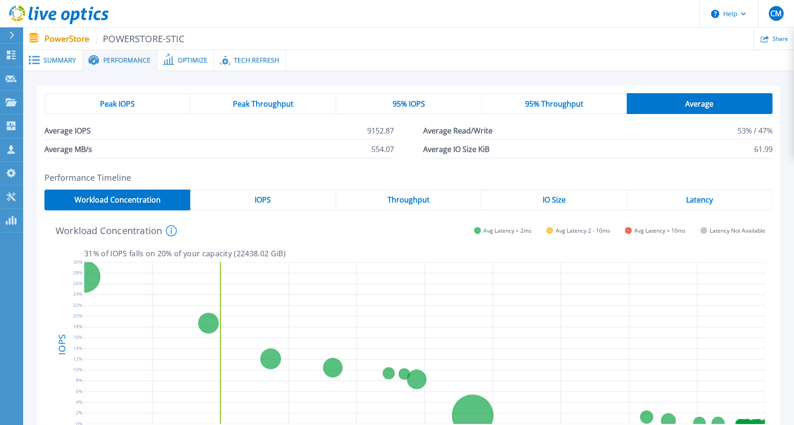
click at [595, 169] on div "Peak IOPS Peak Throughput 95% IOPS 95% Throughput Average Average IOPS 9152.87 …" at bounding box center [408, 288] width 743 height 405
click at [119, 102] on span "Peak IOPS" at bounding box center [117, 103] width 35 height 7
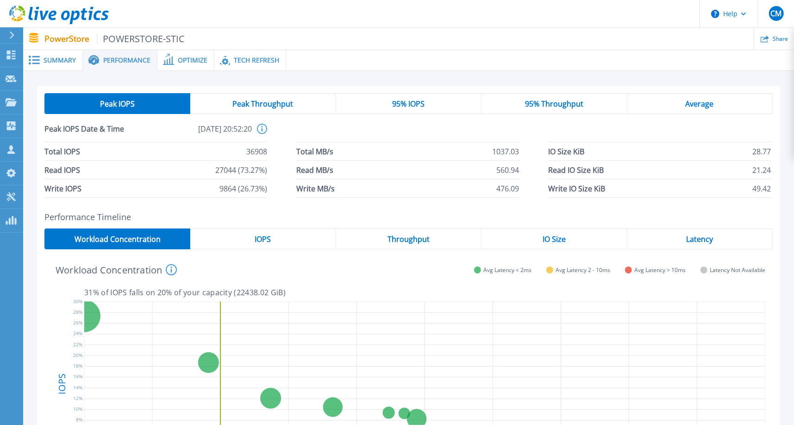
click at [280, 102] on span "Peak Throughput" at bounding box center [262, 103] width 61 height 7
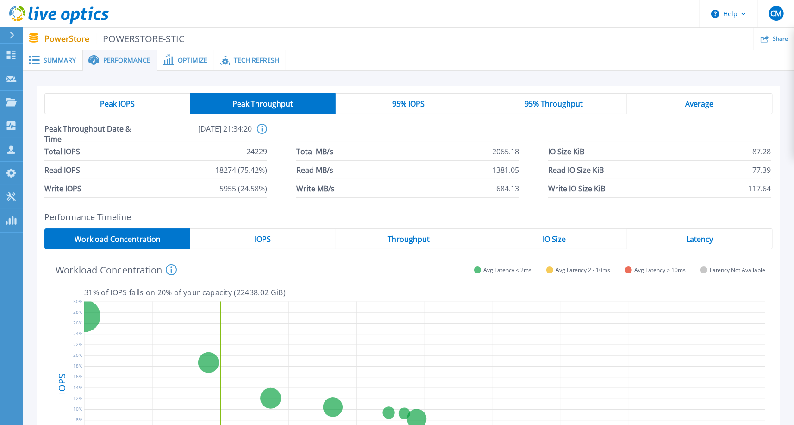
click at [149, 103] on div "Peak IOPS" at bounding box center [117, 103] width 146 height 21
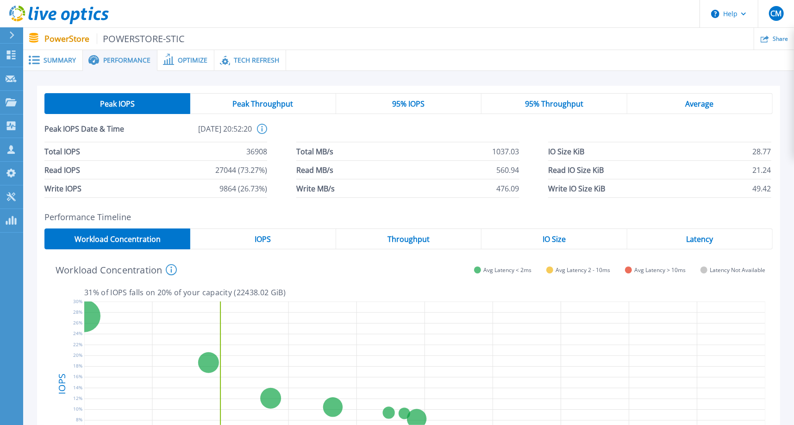
click at [252, 102] on span "Peak Throughput" at bounding box center [262, 103] width 61 height 7
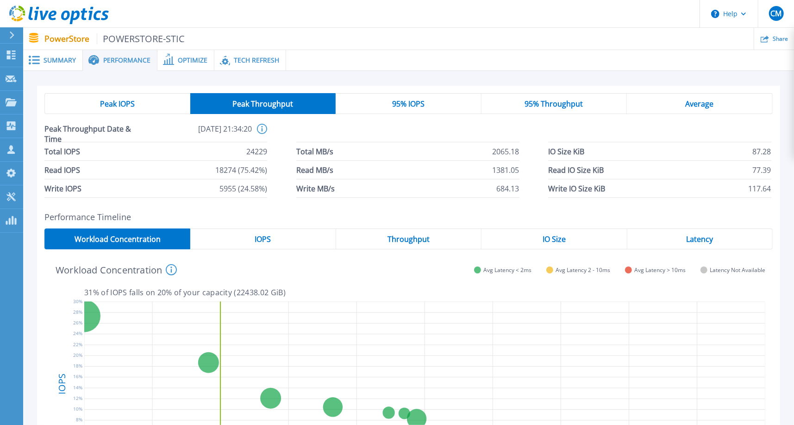
click at [130, 102] on span "Peak IOPS" at bounding box center [117, 103] width 35 height 7
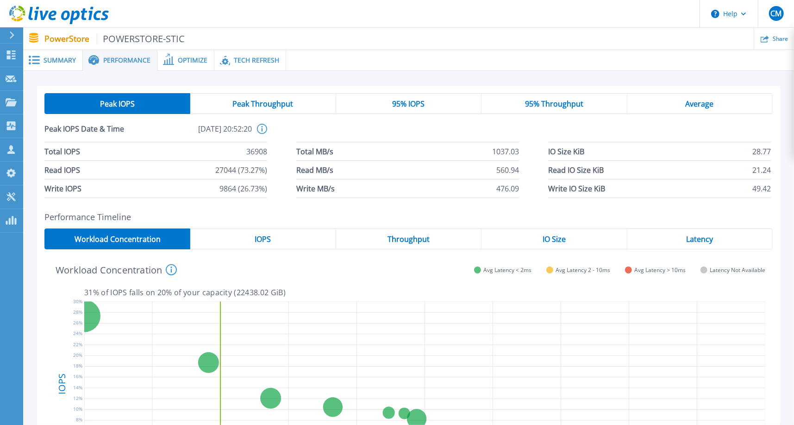
click at [283, 104] on span "Peak Throughput" at bounding box center [262, 103] width 61 height 7
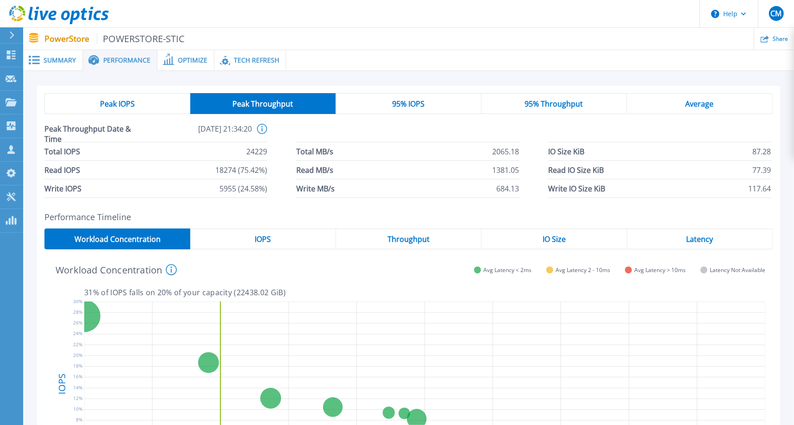
click at [120, 100] on span "Peak IOPS" at bounding box center [117, 103] width 35 height 7
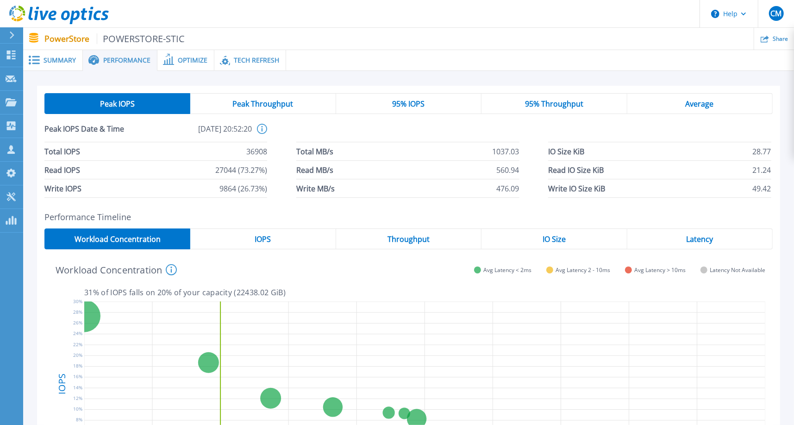
click at [399, 100] on span "95% IOPS" at bounding box center [408, 103] width 32 height 7
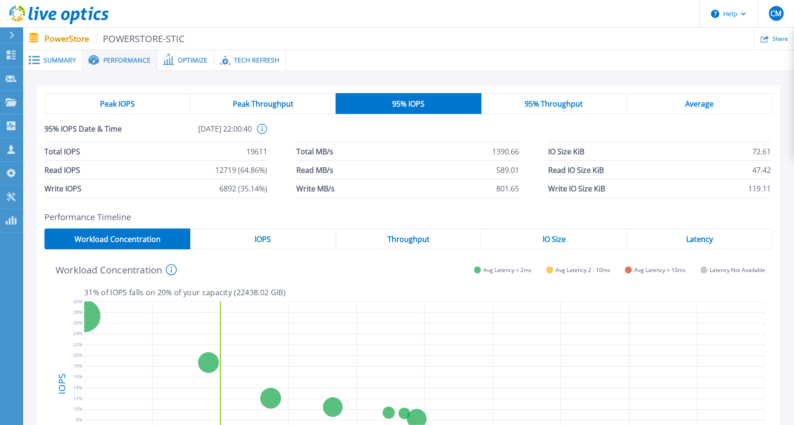
click at [567, 101] on span "95% Throughput" at bounding box center [554, 103] width 58 height 7
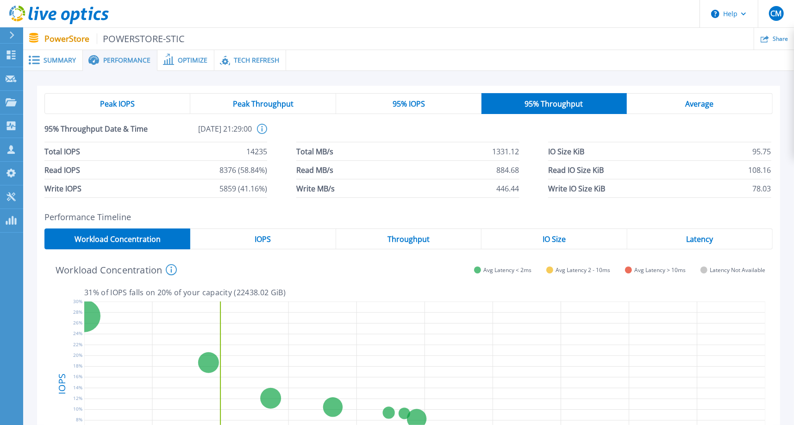
click at [404, 100] on span "95% IOPS" at bounding box center [409, 103] width 32 height 7
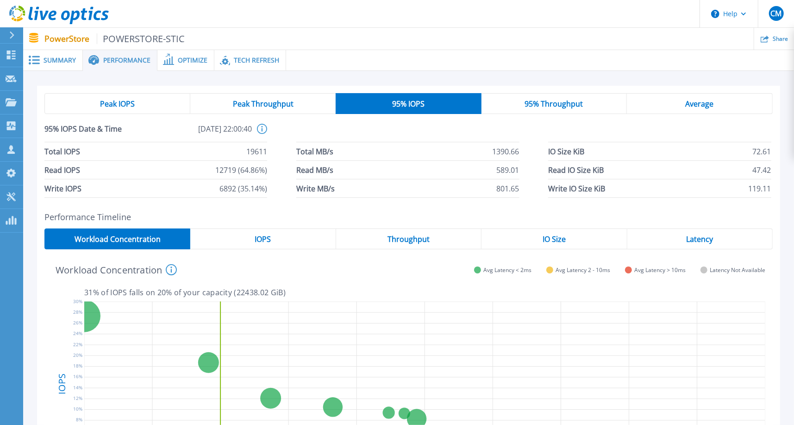
click at [551, 100] on span "95% Throughput" at bounding box center [554, 103] width 58 height 7
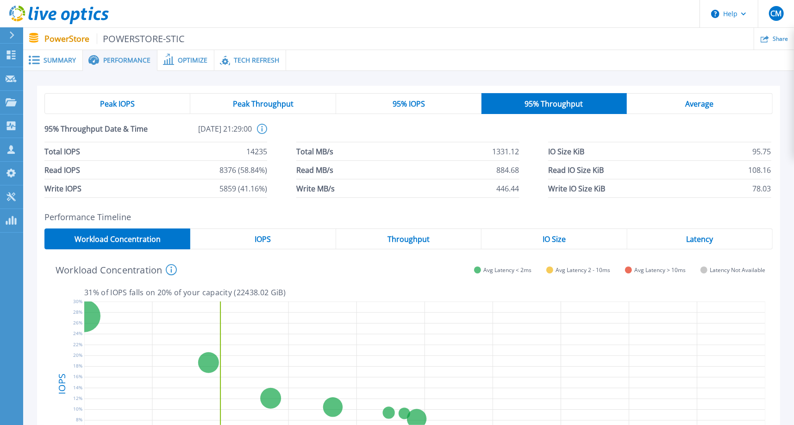
click at [429, 105] on div "95% IOPS" at bounding box center [408, 103] width 145 height 21
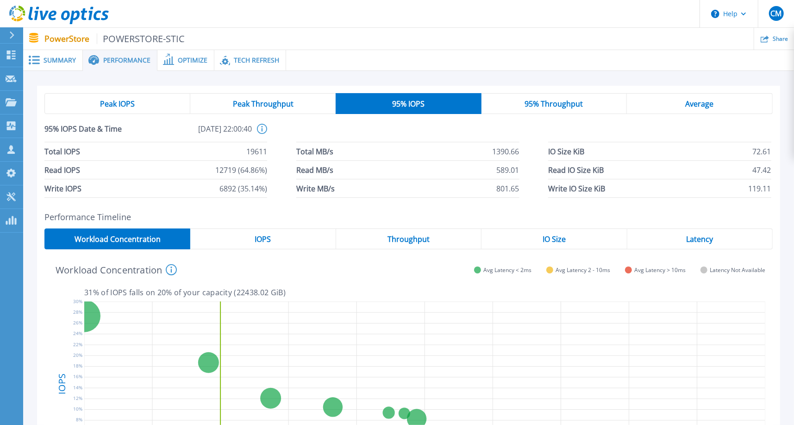
click at [562, 101] on span "95% Throughput" at bounding box center [554, 103] width 58 height 7
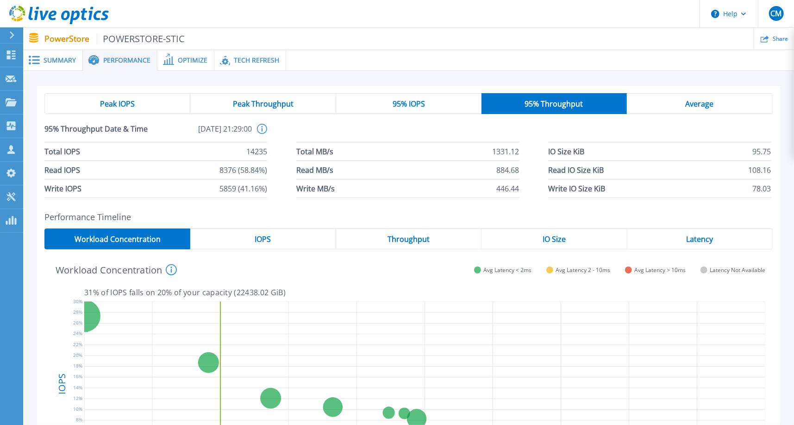
click at [413, 103] on span "95% IOPS" at bounding box center [409, 103] width 32 height 7
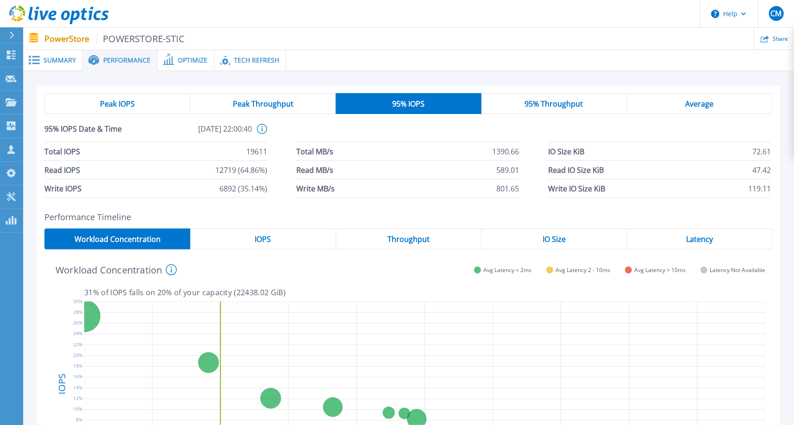
click at [572, 97] on div "95% Throughput" at bounding box center [555, 103] width 146 height 21
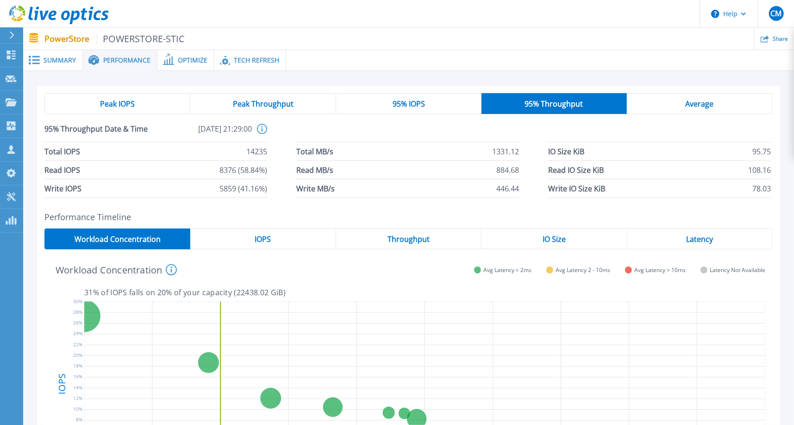
click at [414, 102] on span "95% IOPS" at bounding box center [409, 103] width 32 height 7
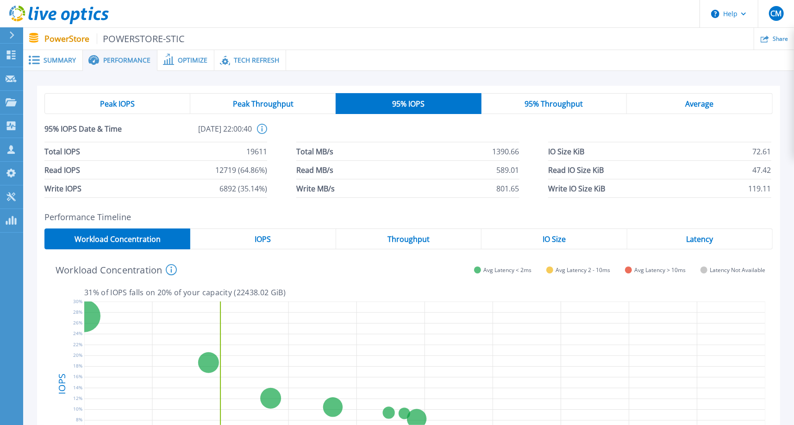
click at [564, 100] on span "95% Throughput" at bounding box center [554, 103] width 58 height 7
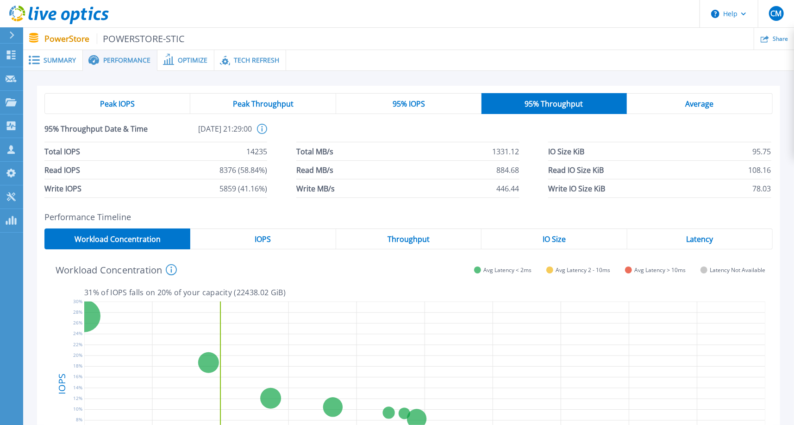
click at [707, 103] on span "Average" at bounding box center [700, 103] width 28 height 7
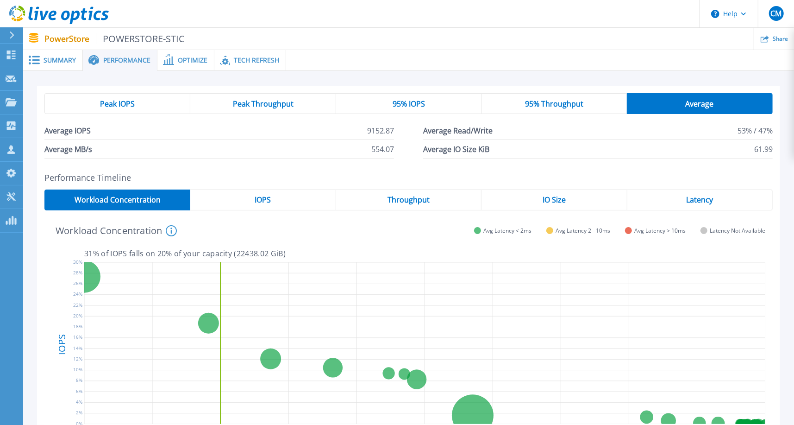
click at [188, 59] on span "Optimize" at bounding box center [193, 60] width 30 height 6
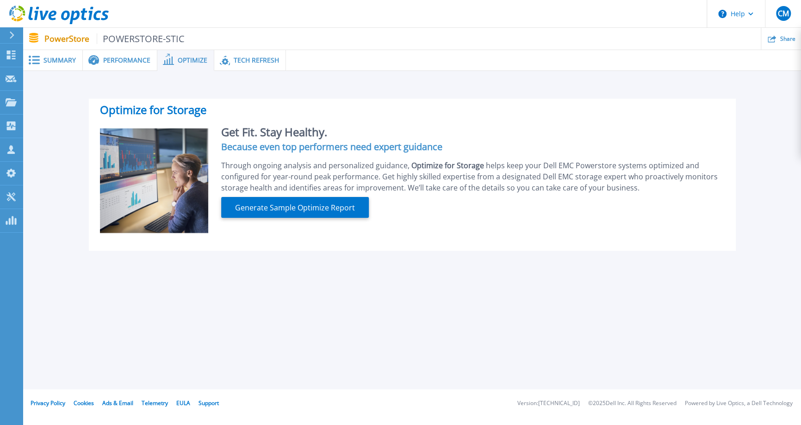
click at [245, 63] on span "Tech Refresh" at bounding box center [256, 60] width 45 height 6
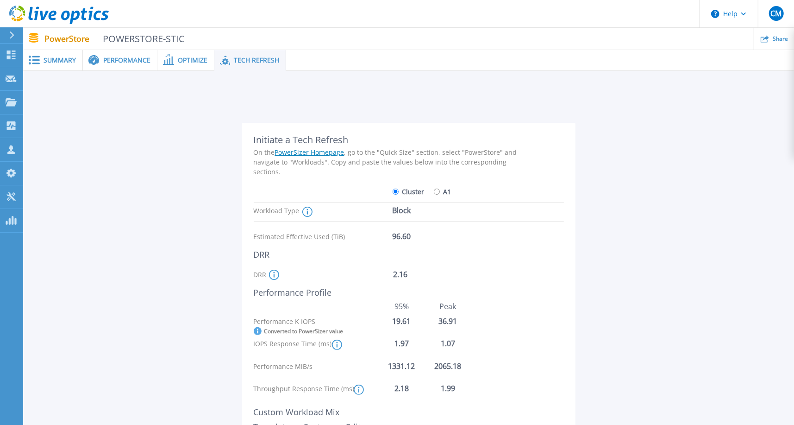
click at [50, 61] on span "Summary" at bounding box center [60, 60] width 32 height 6
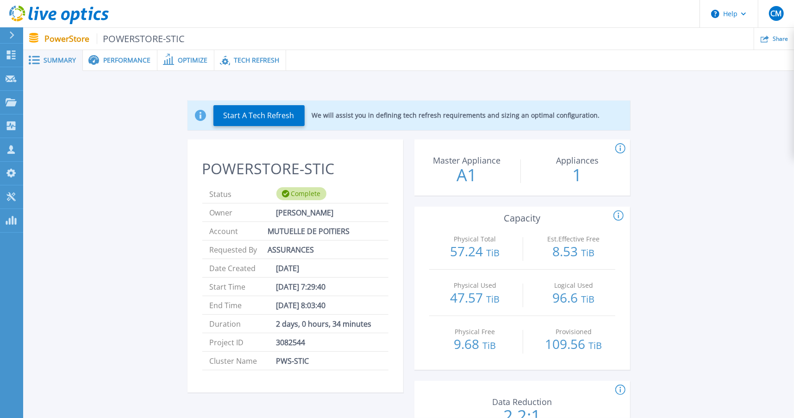
click at [257, 60] on span "Tech Refresh" at bounding box center [256, 60] width 45 height 6
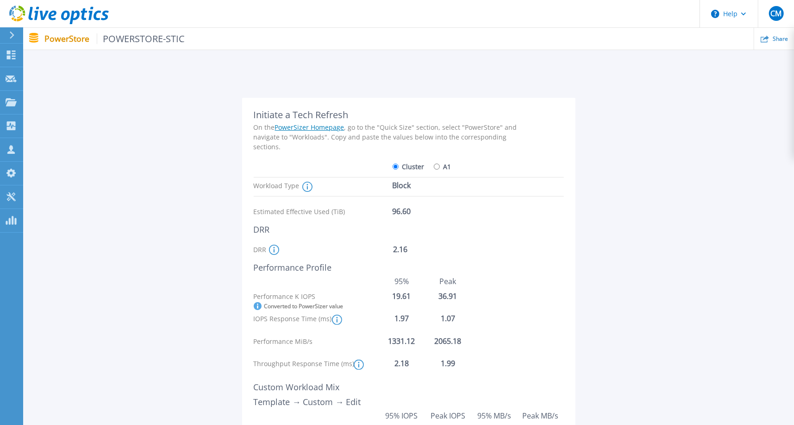
scroll to position [46, 0]
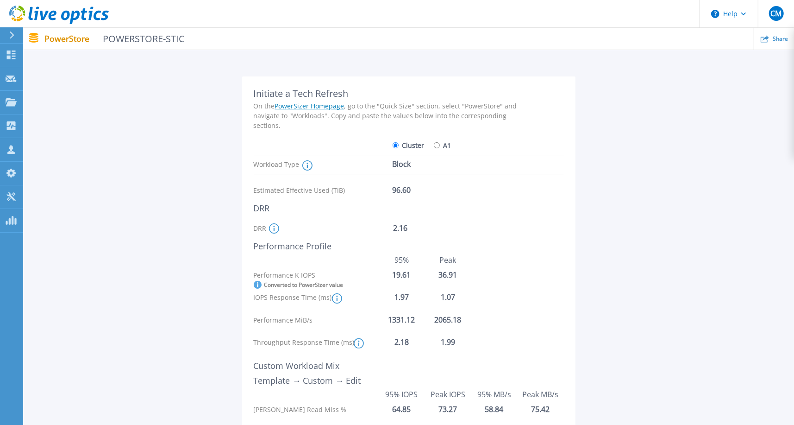
click at [274, 225] on icon at bounding box center [273, 228] width 1 height 6
click at [792, 233] on div "Initiate a Tech Refresh On the PowerSizer Homepage , go to the "Quick Size" sec…" at bounding box center [408, 274] width 771 height 498
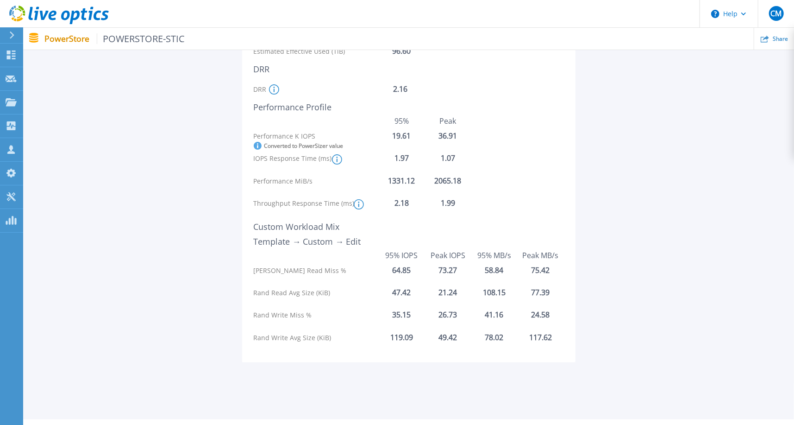
scroll to position [207, 0]
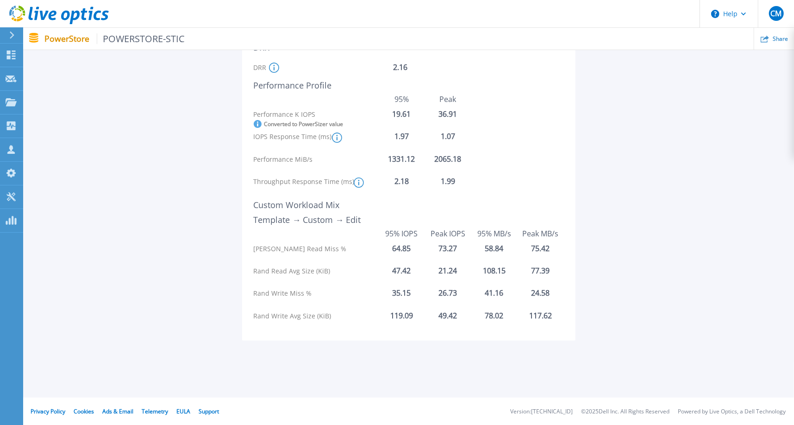
click at [667, 222] on div "Initiate a Tech Refresh On the PowerSizer Homepage , go to the "Quick Size" sec…" at bounding box center [408, 124] width 743 height 447
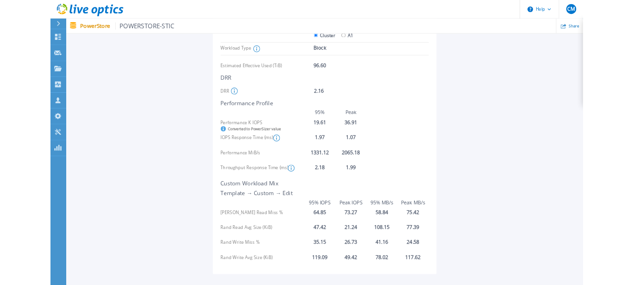
scroll to position [185, 0]
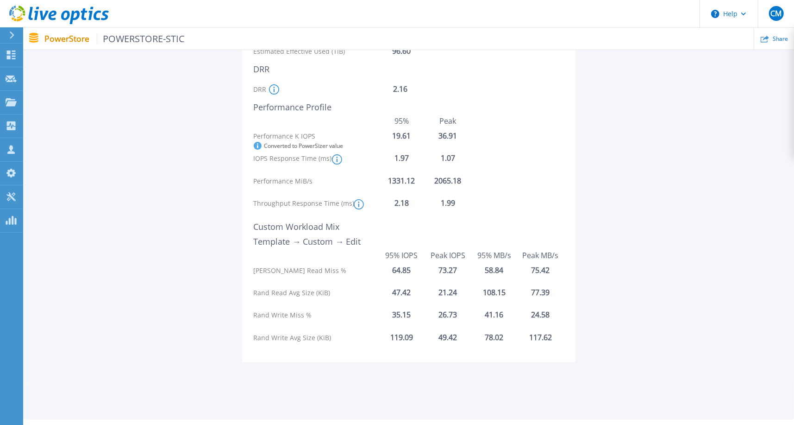
click at [257, 147] on icon at bounding box center [258, 146] width 8 height 8
click at [339, 158] on icon at bounding box center [337, 159] width 10 height 10
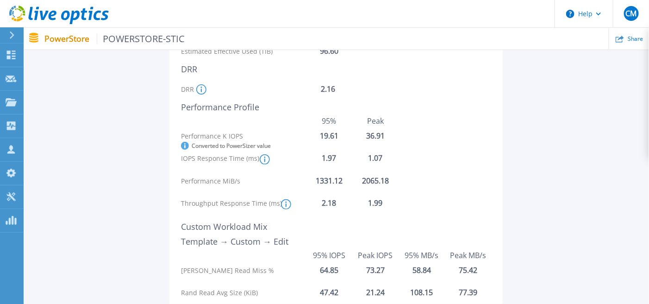
drag, startPoint x: 494, startPoint y: 1, endPoint x: 434, endPoint y: 2, distance: 60.2
click at [434, 2] on header "Help CM Partenaire [PERSON_NAME] [PERSON_NAME][EMAIL_ADDRESS][PERSON_NAME][DOMA…" at bounding box center [324, 14] width 649 height 28
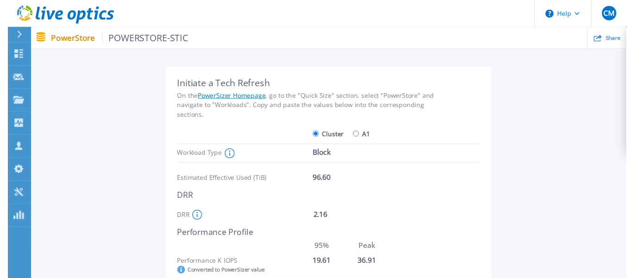
scroll to position [0, 0]
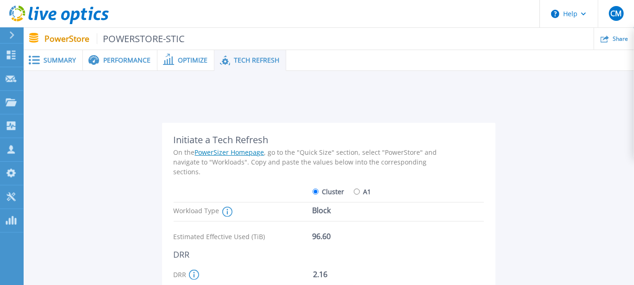
click at [54, 59] on span "Summary" at bounding box center [60, 60] width 32 height 6
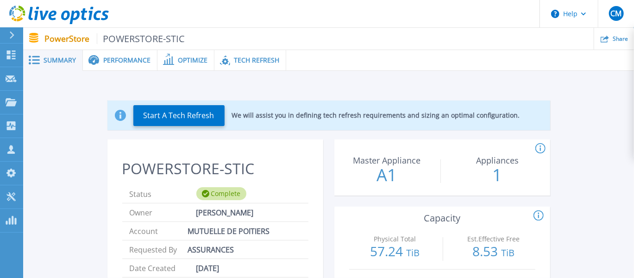
click at [118, 62] on span "Performance" at bounding box center [126, 60] width 47 height 6
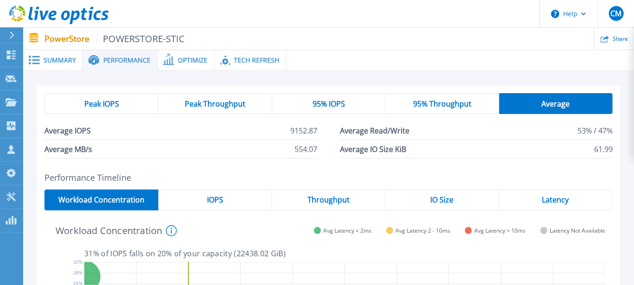
click at [112, 104] on span "Peak IOPS" at bounding box center [101, 103] width 35 height 7
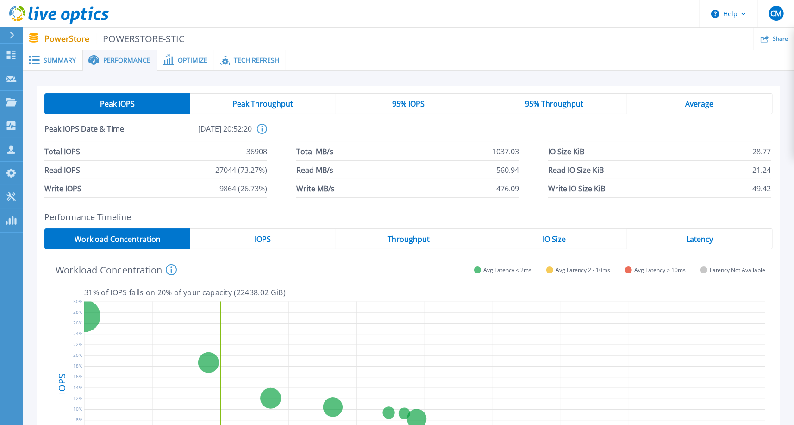
click at [55, 62] on span "Summary" at bounding box center [60, 60] width 32 height 6
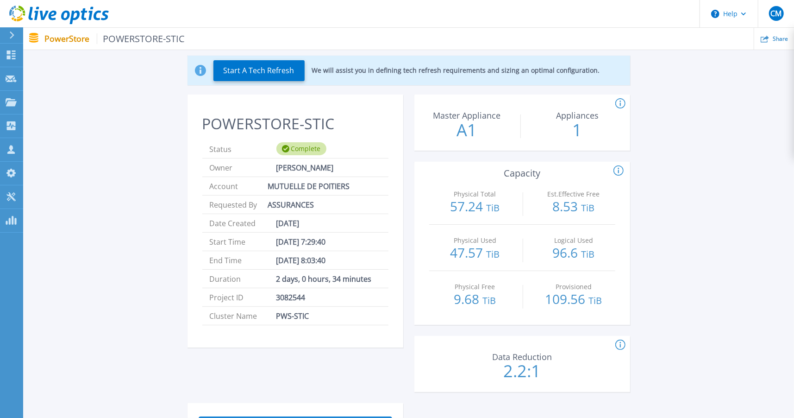
scroll to position [46, 0]
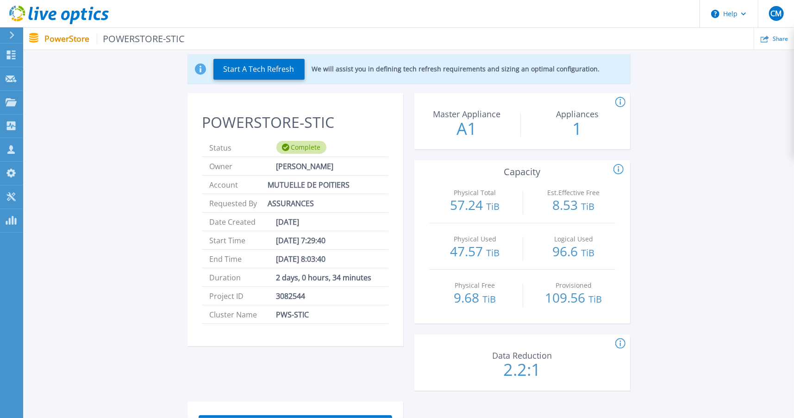
drag, startPoint x: 756, startPoint y: 151, endPoint x: 727, endPoint y: 138, distance: 31.3
click at [756, 151] on div "Start A Tech Refresh We will assist you in defining tech refresh requirements a…" at bounding box center [408, 366] width 743 height 655
